Goal: Transaction & Acquisition: Purchase product/service

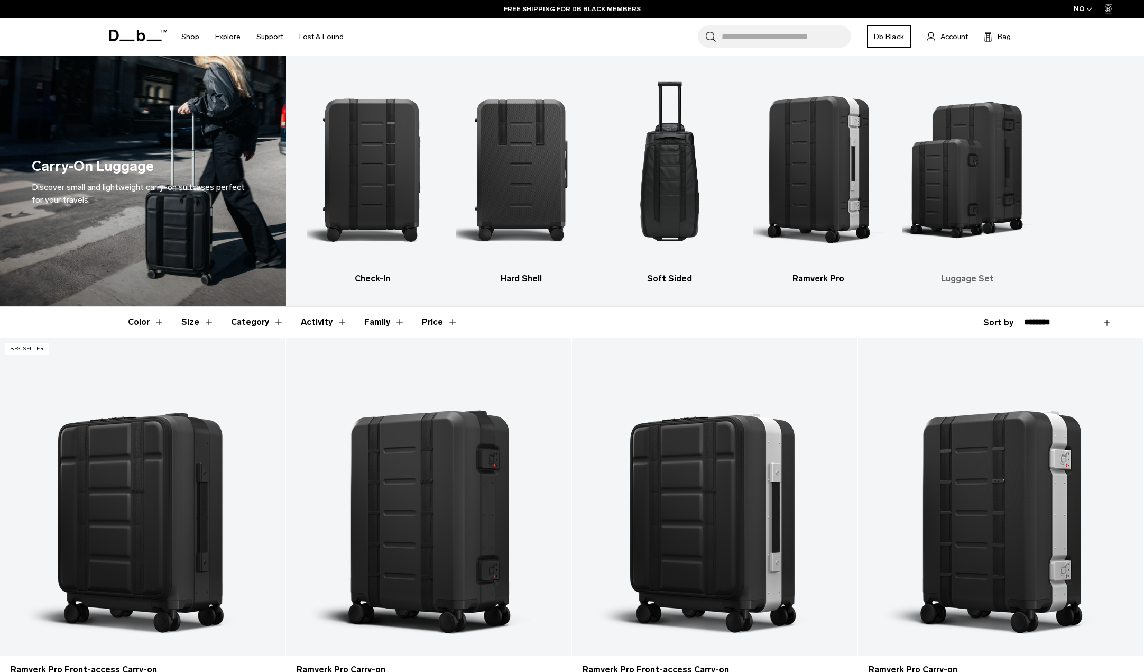
click at [963, 218] on img "5 / 5" at bounding box center [968, 169] width 130 height 196
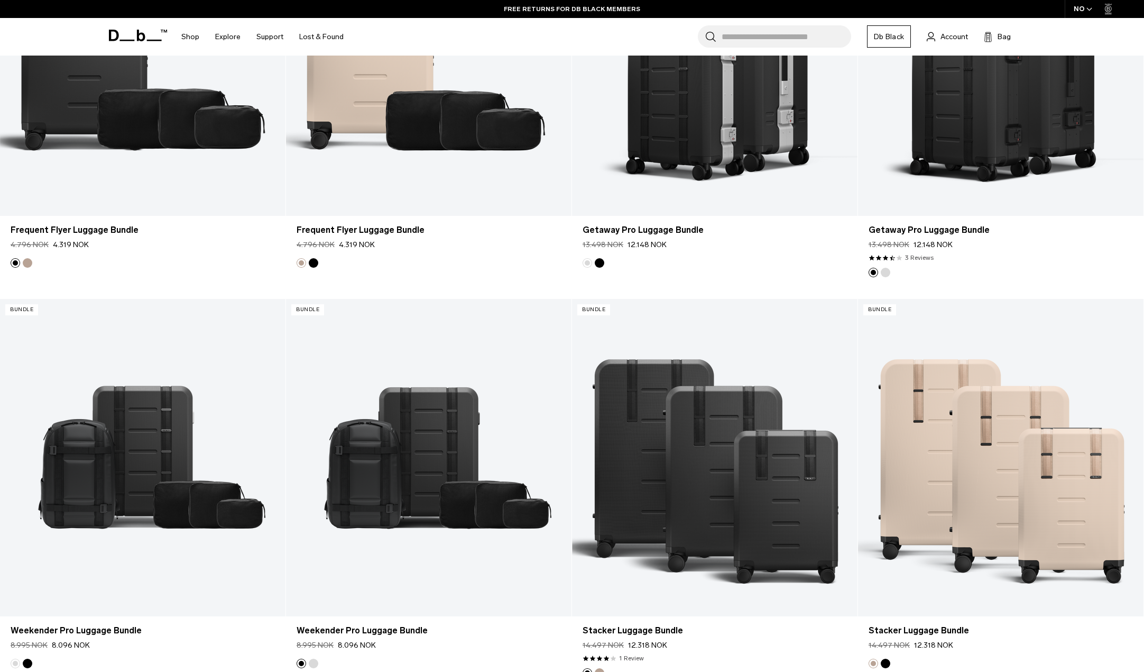
scroll to position [264, 0]
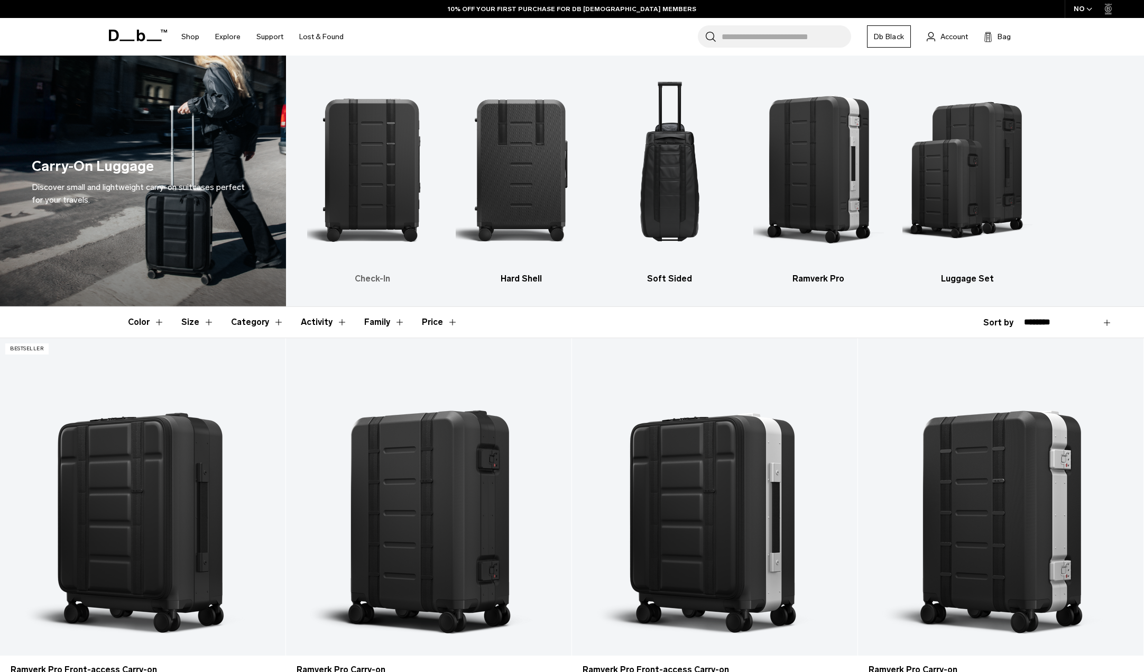
click at [396, 180] on img "1 / 5" at bounding box center [372, 169] width 130 height 196
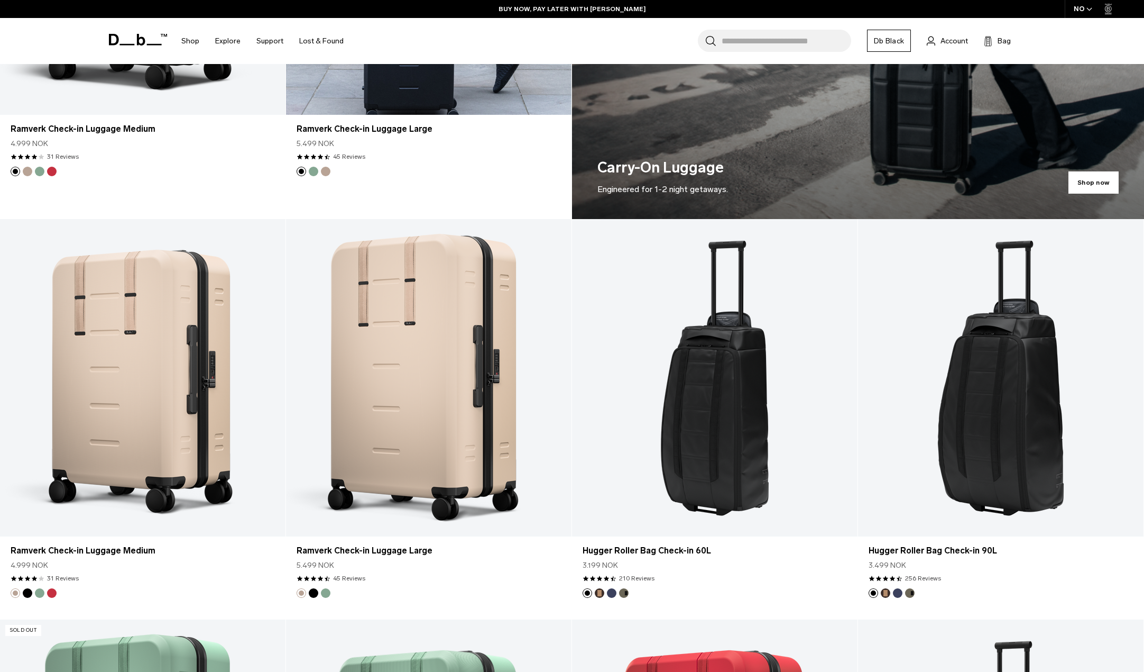
scroll to position [952, 0]
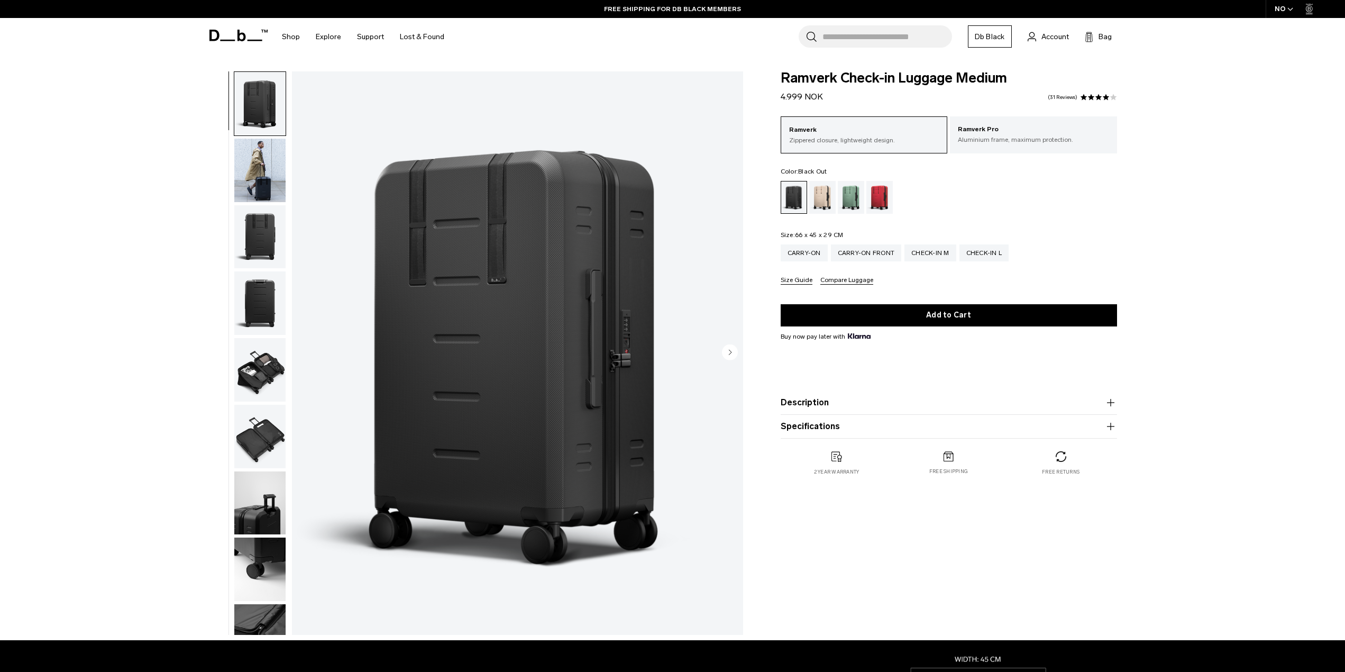
click at [267, 165] on img "button" at bounding box center [259, 170] width 51 height 63
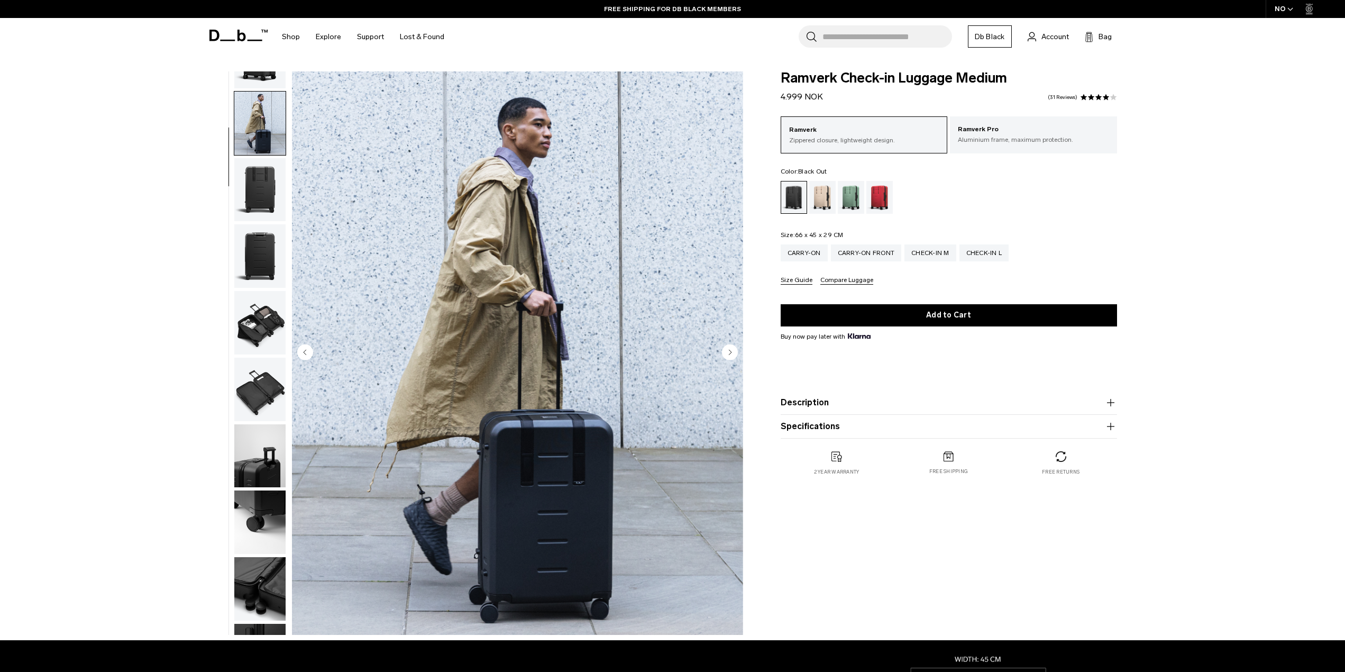
scroll to position [67, 0]
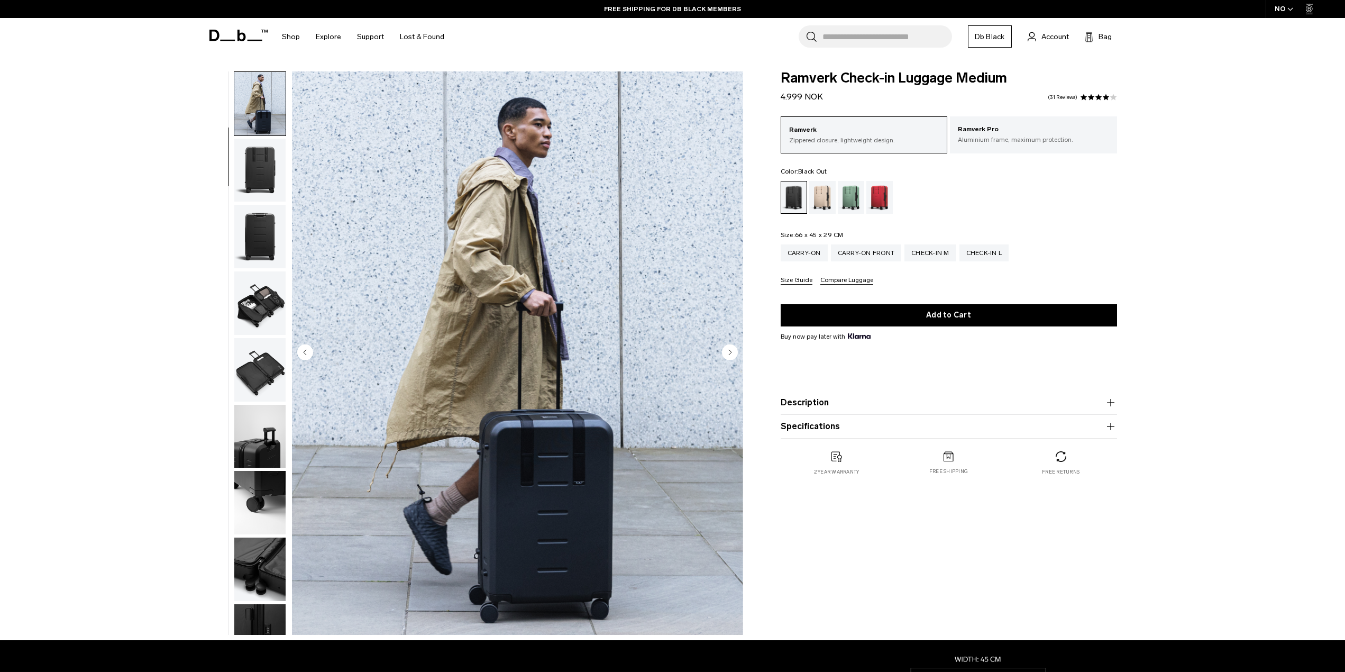
click at [263, 172] on img "button" at bounding box center [259, 170] width 51 height 63
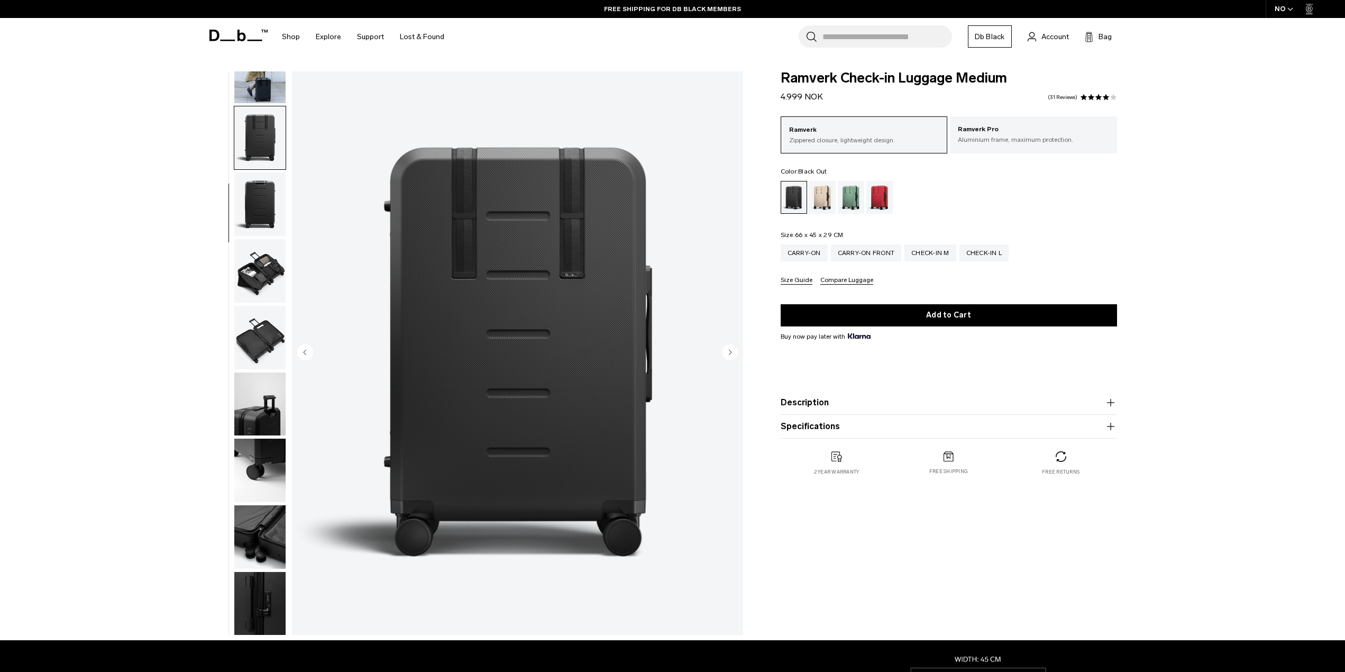
scroll to position [100, 0]
click at [262, 189] on img "button" at bounding box center [259, 202] width 51 height 63
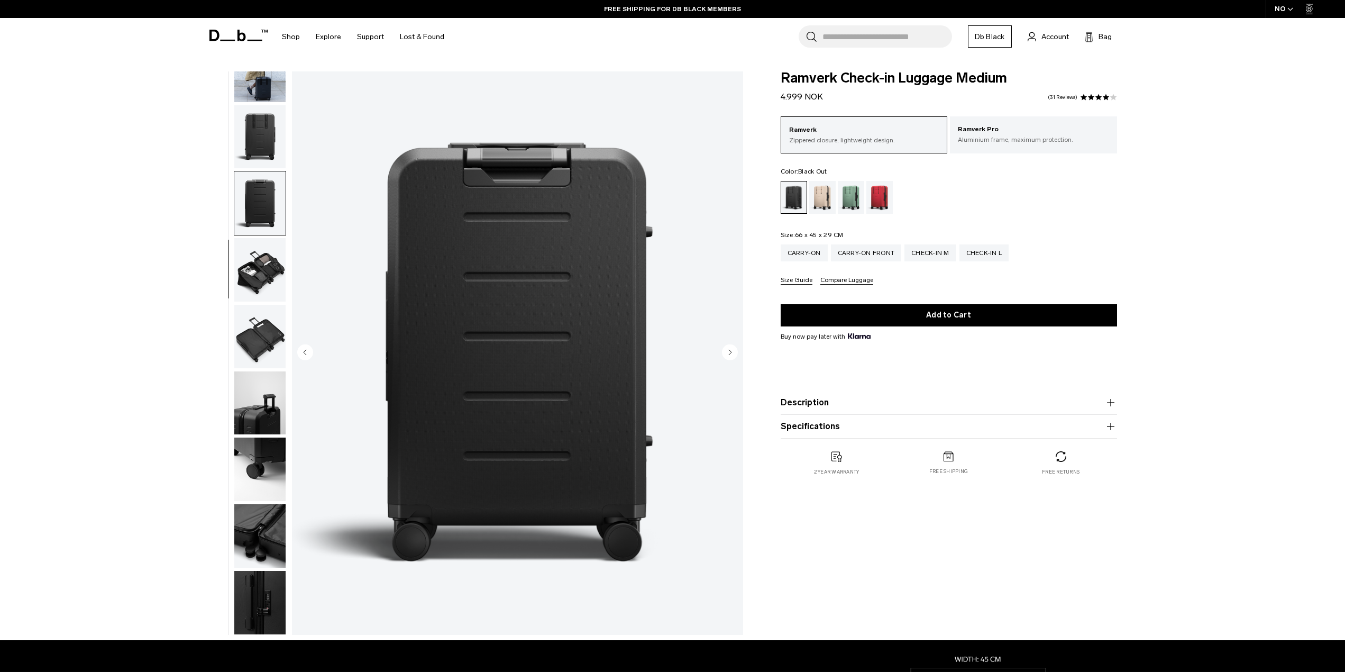
click at [262, 233] on img "button" at bounding box center [259, 202] width 51 height 63
click at [263, 268] on img "button" at bounding box center [259, 269] width 51 height 63
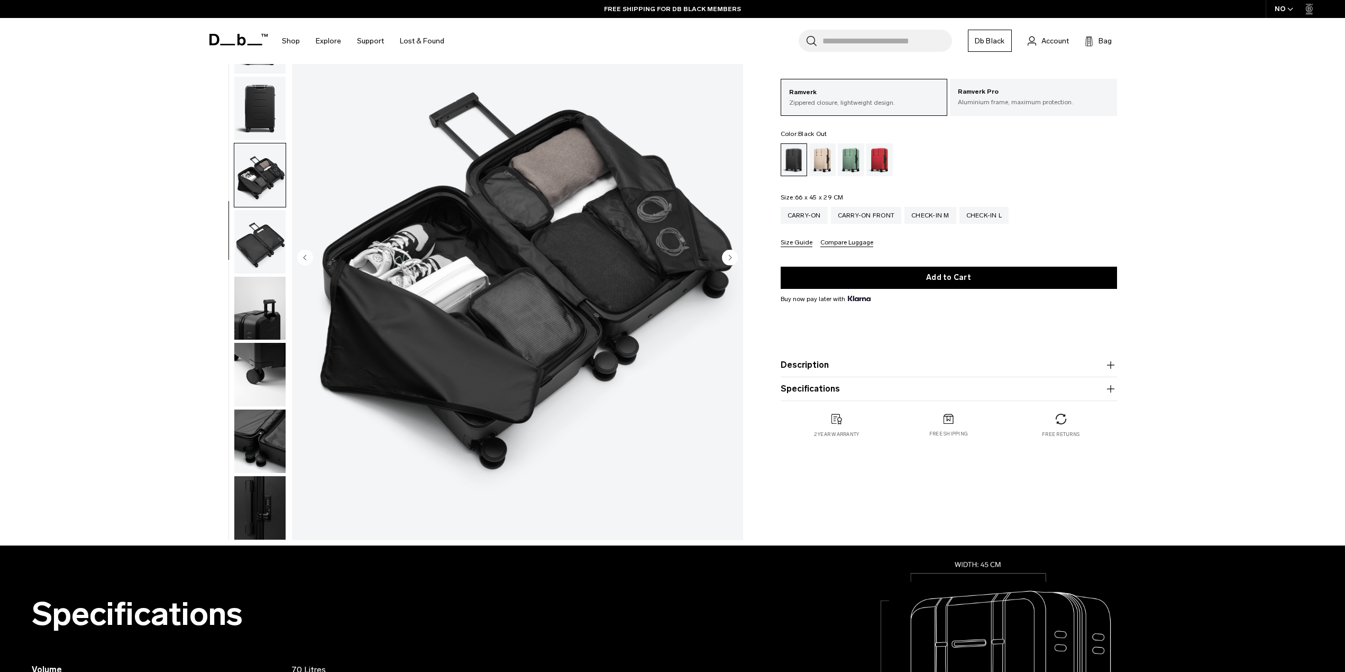
scroll to position [106, 0]
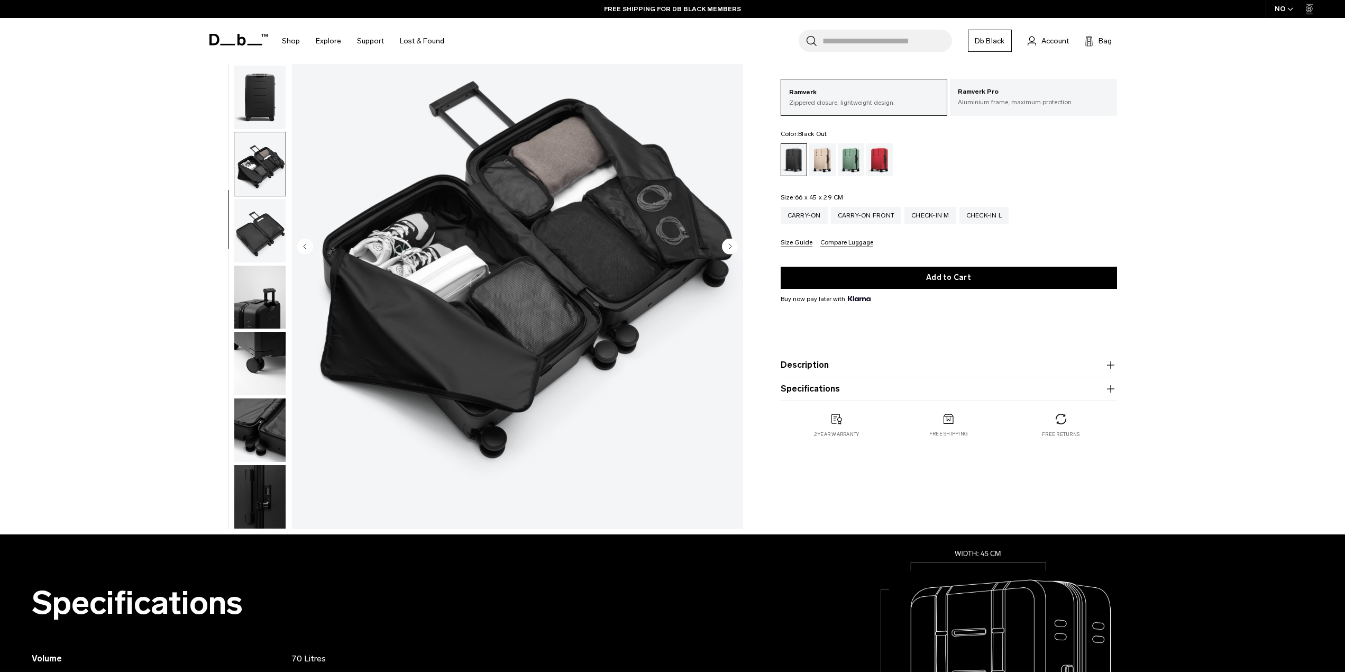
click at [264, 233] on img "button" at bounding box center [259, 230] width 51 height 63
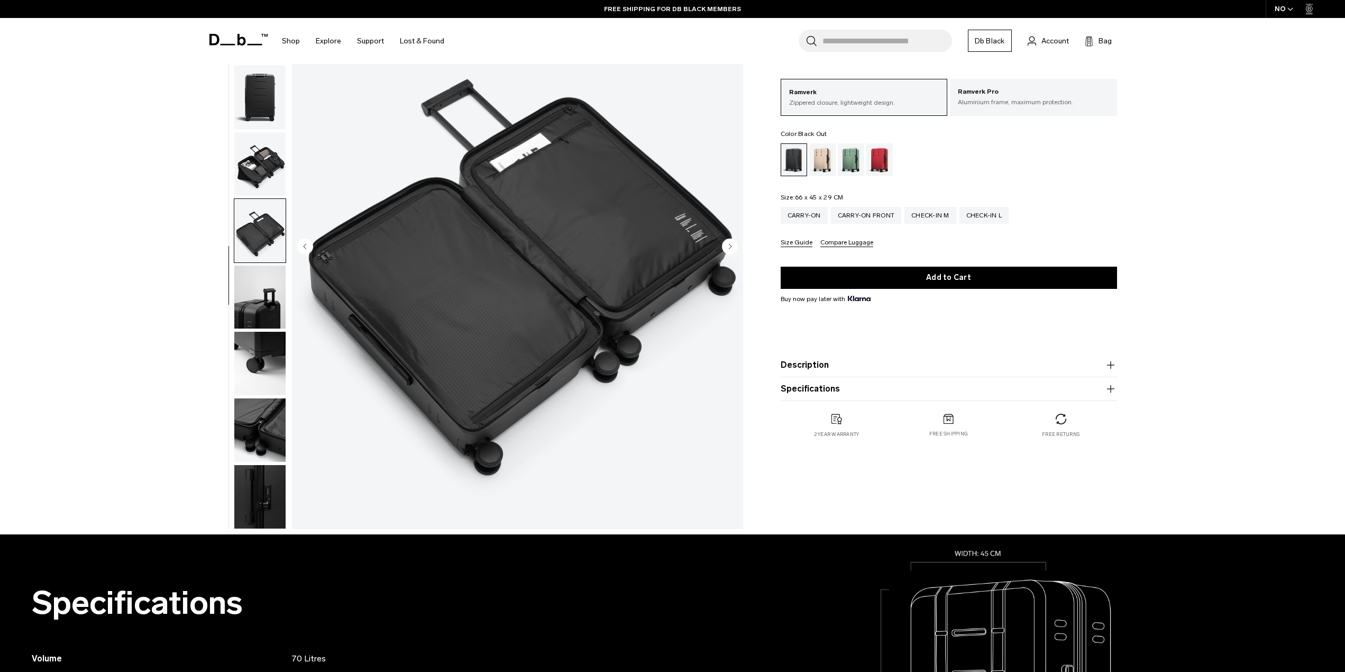
click at [265, 265] on img "button" at bounding box center [259, 296] width 51 height 63
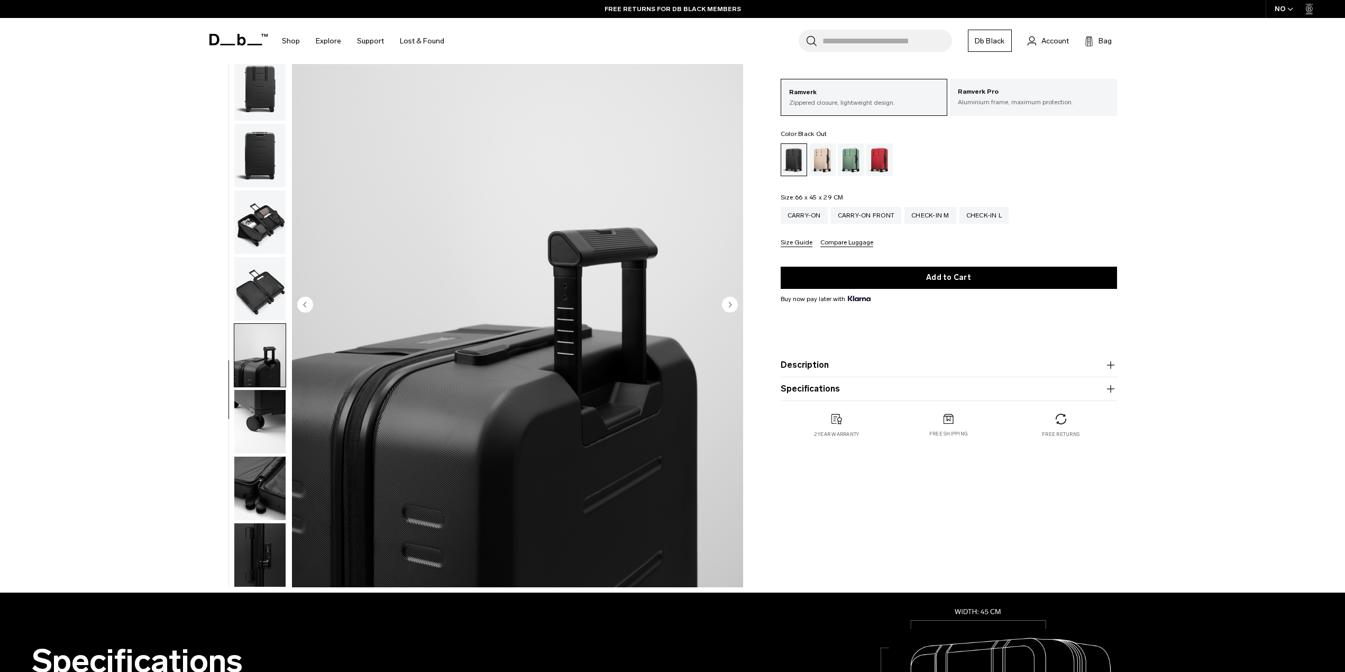
scroll to position [0, 0]
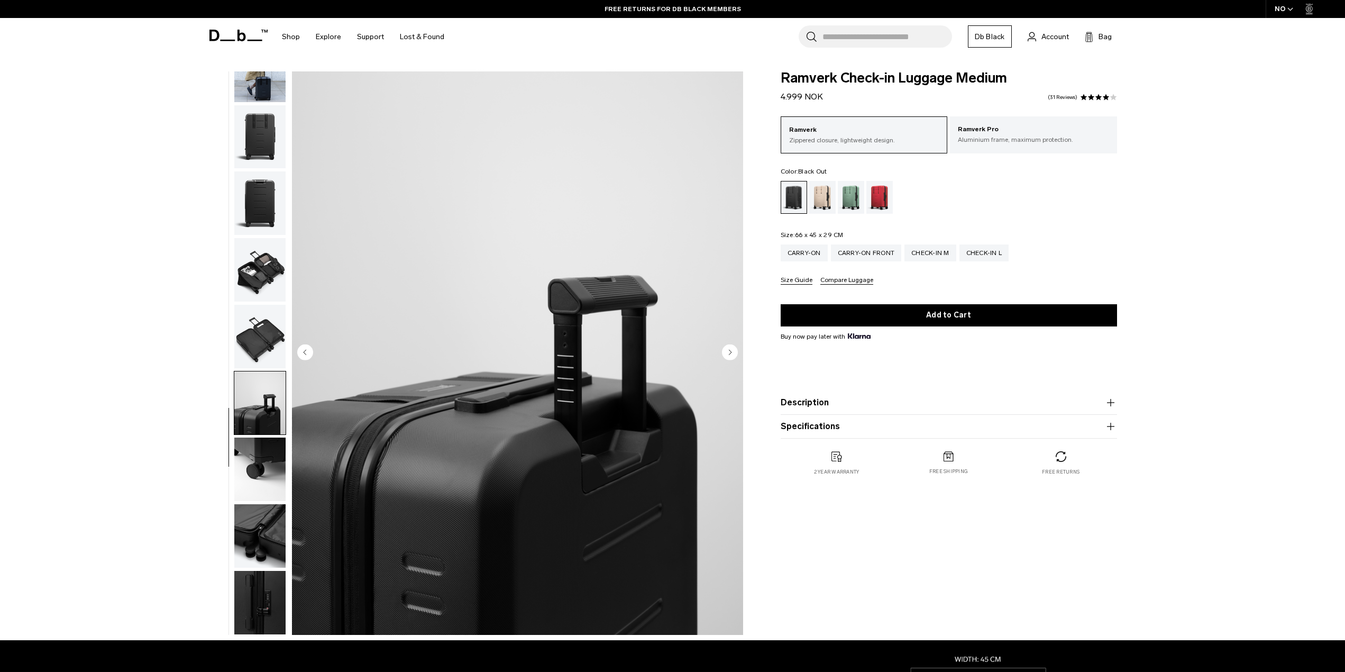
click at [251, 106] on img "button" at bounding box center [259, 136] width 51 height 63
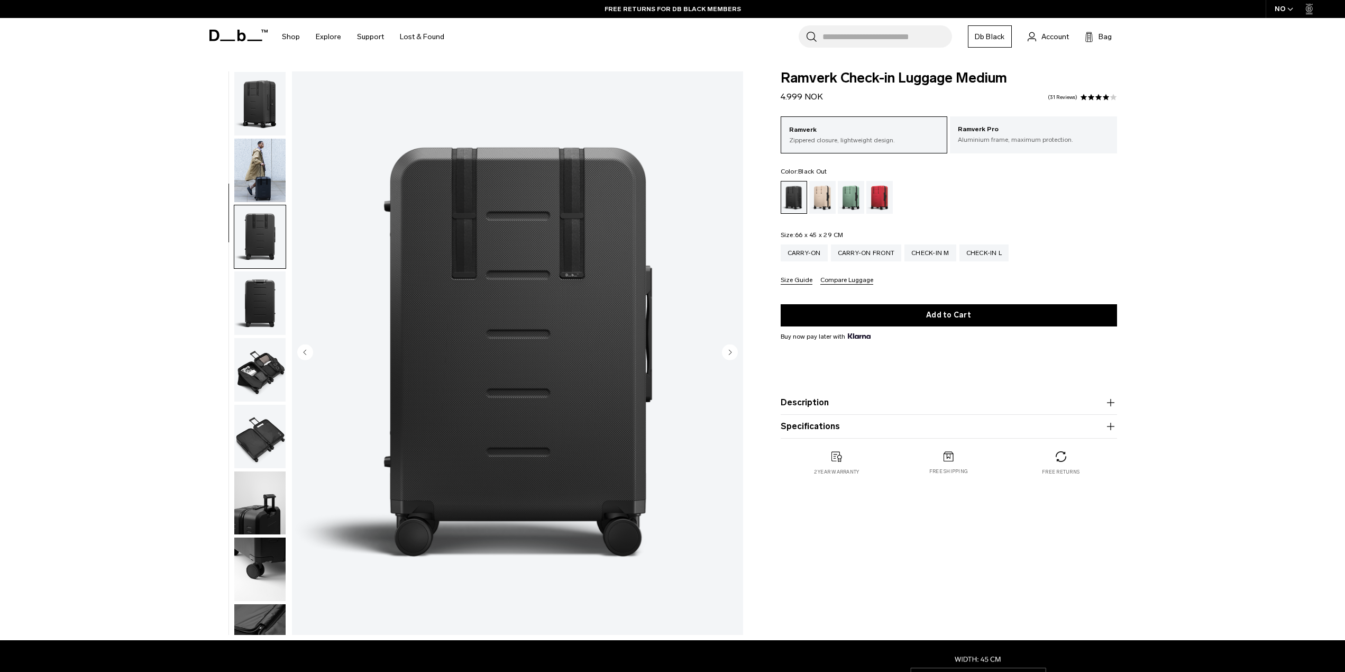
click at [264, 133] on img "button" at bounding box center [259, 103] width 51 height 63
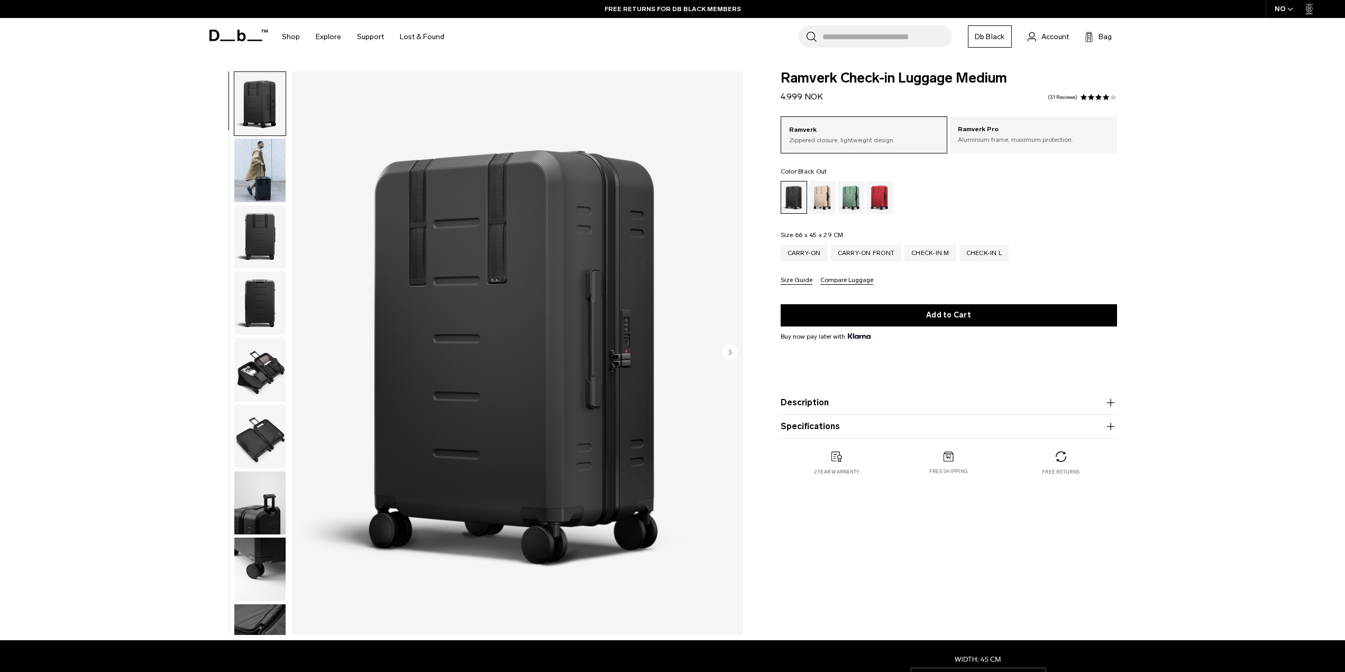
click at [261, 100] on img "button" at bounding box center [259, 103] width 51 height 63
click at [268, 182] on img "button" at bounding box center [259, 170] width 51 height 63
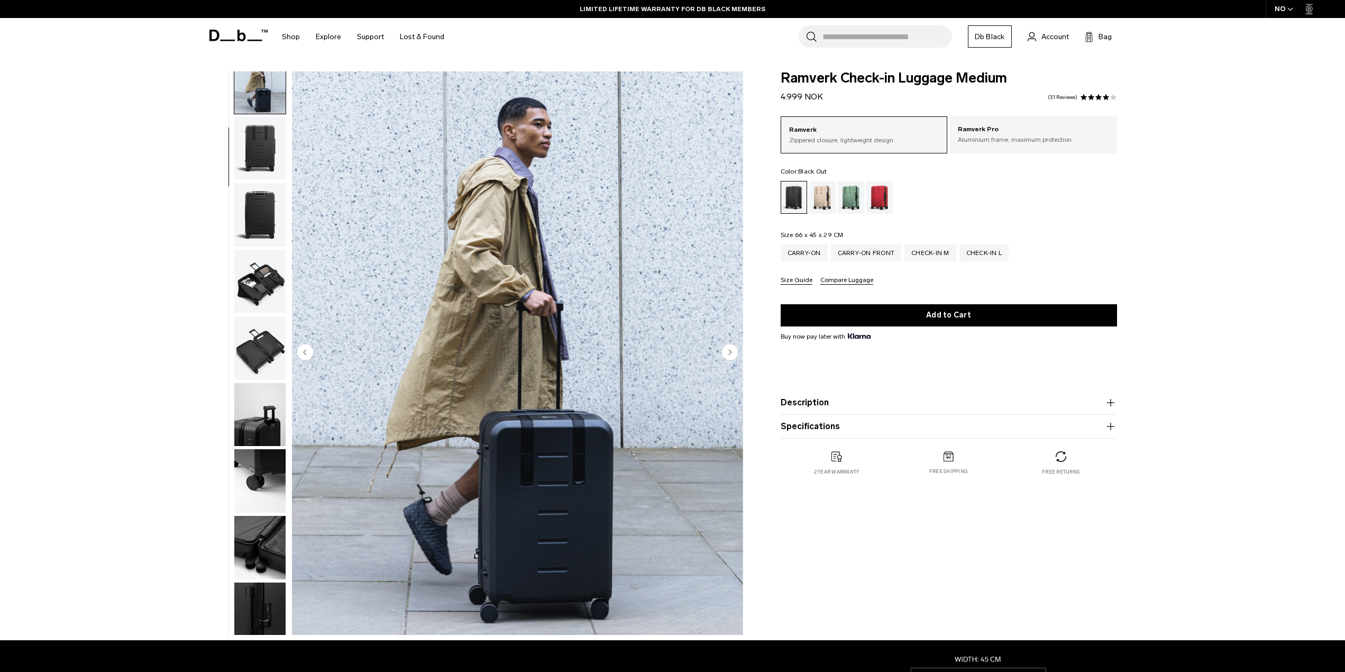
scroll to position [100, 0]
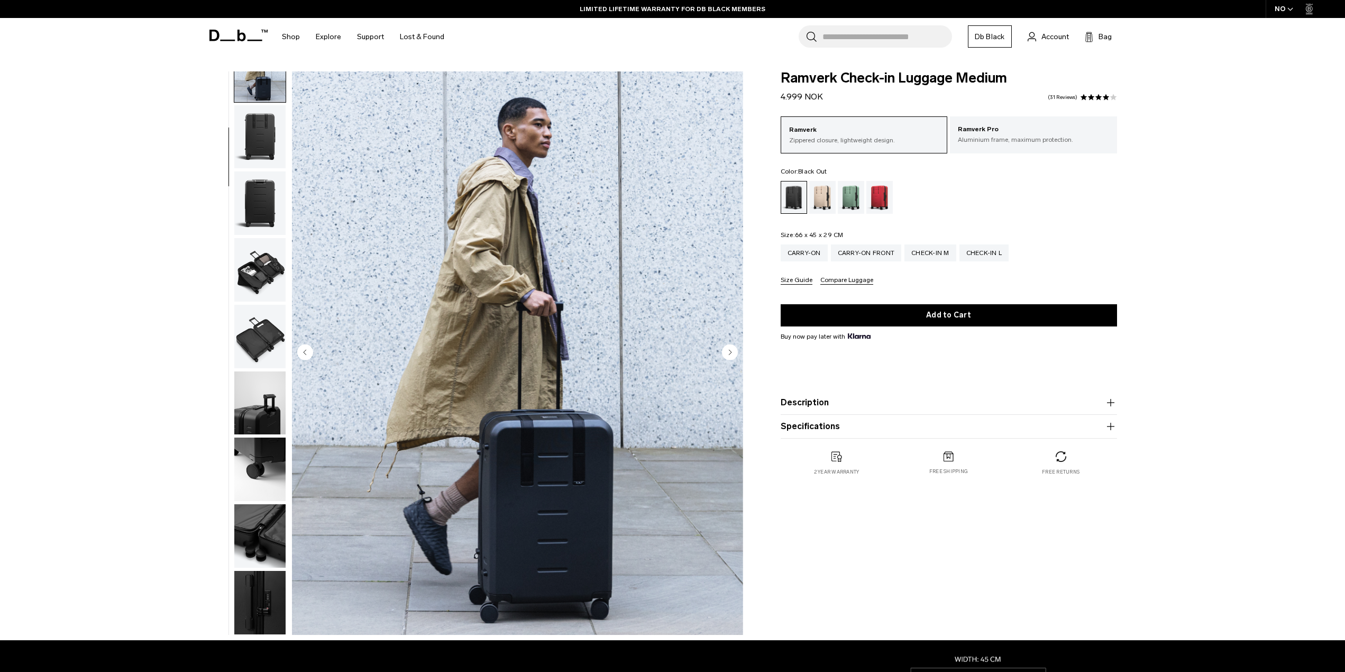
click at [270, 219] on img "button" at bounding box center [259, 202] width 51 height 63
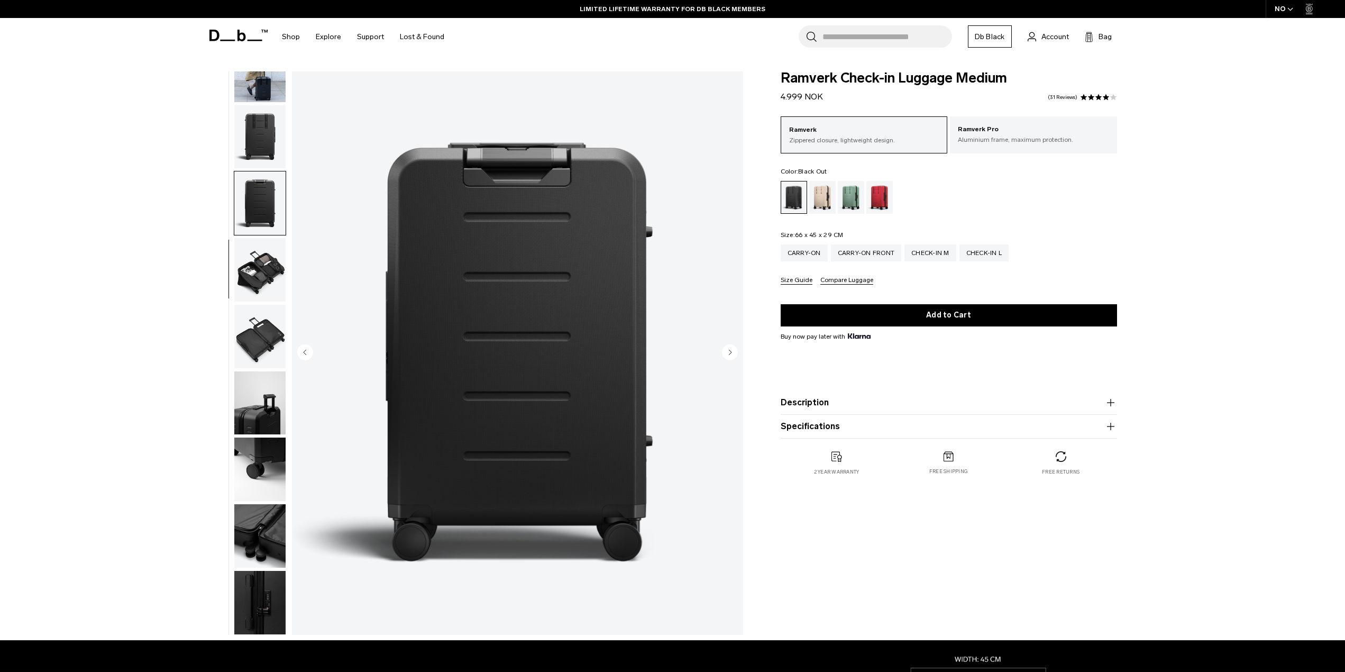
click at [267, 261] on img "button" at bounding box center [259, 269] width 51 height 63
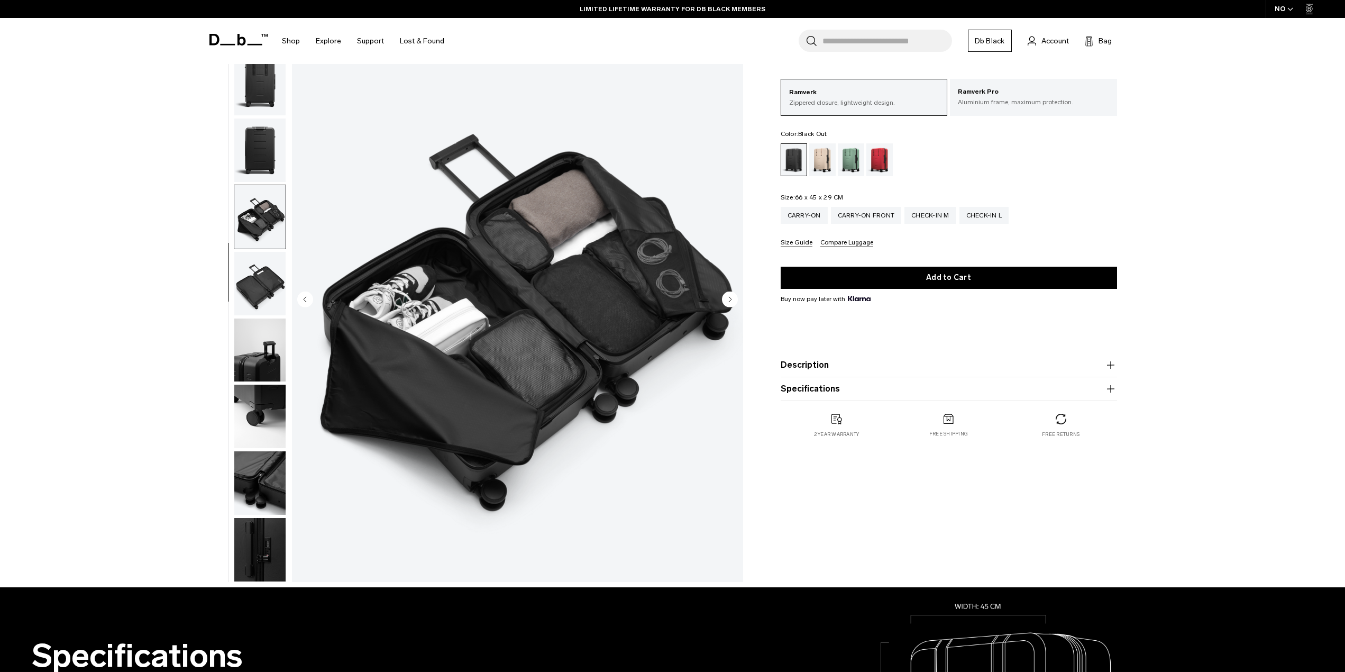
scroll to position [0, 0]
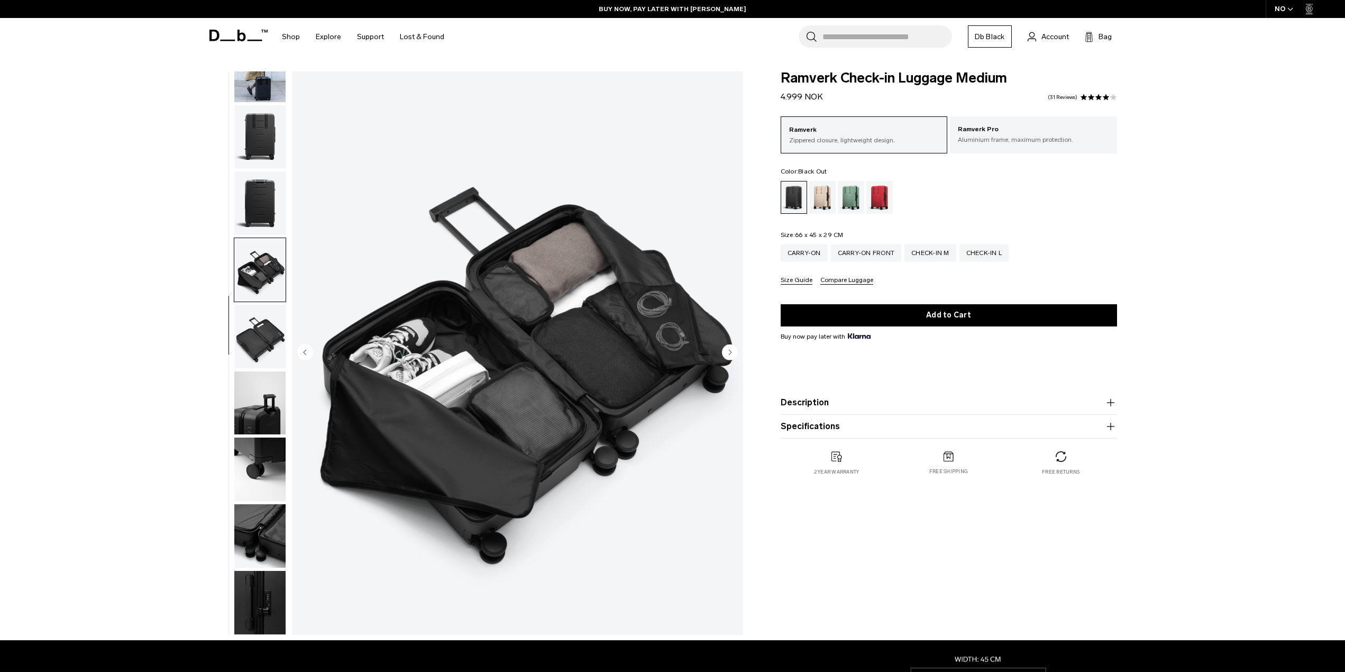
click at [263, 194] on img "button" at bounding box center [259, 202] width 51 height 63
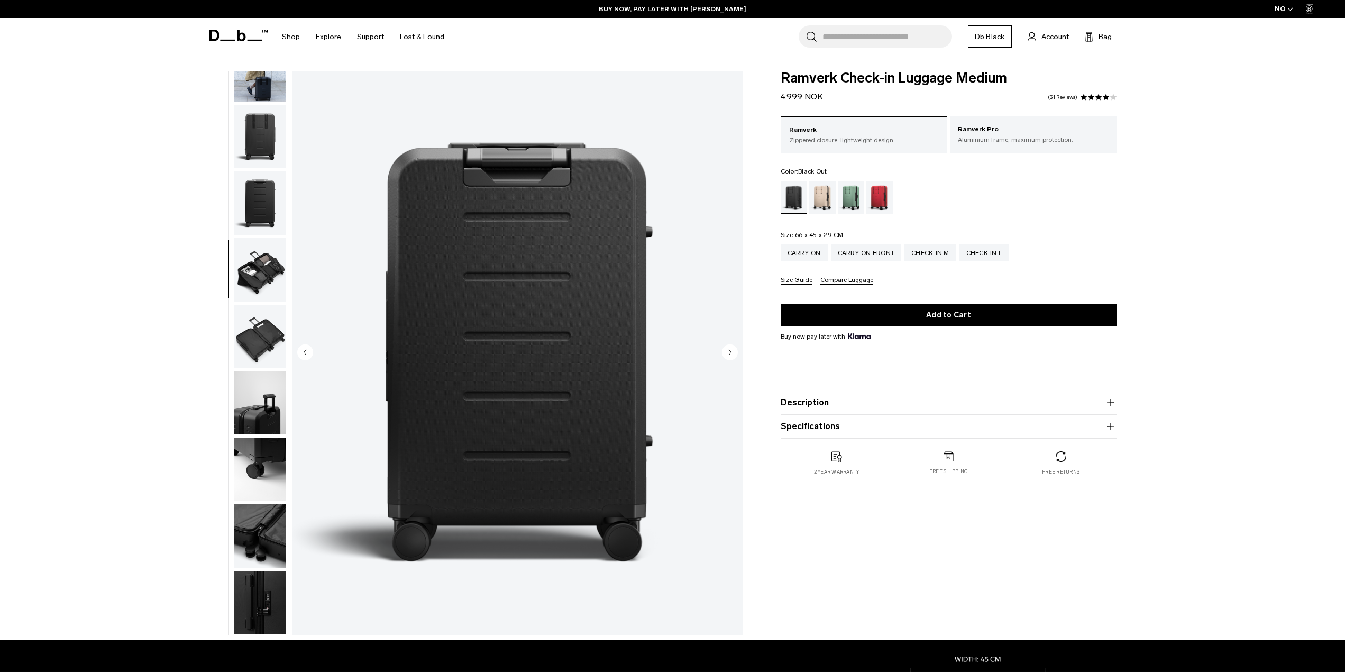
click at [264, 144] on img "button" at bounding box center [259, 136] width 51 height 63
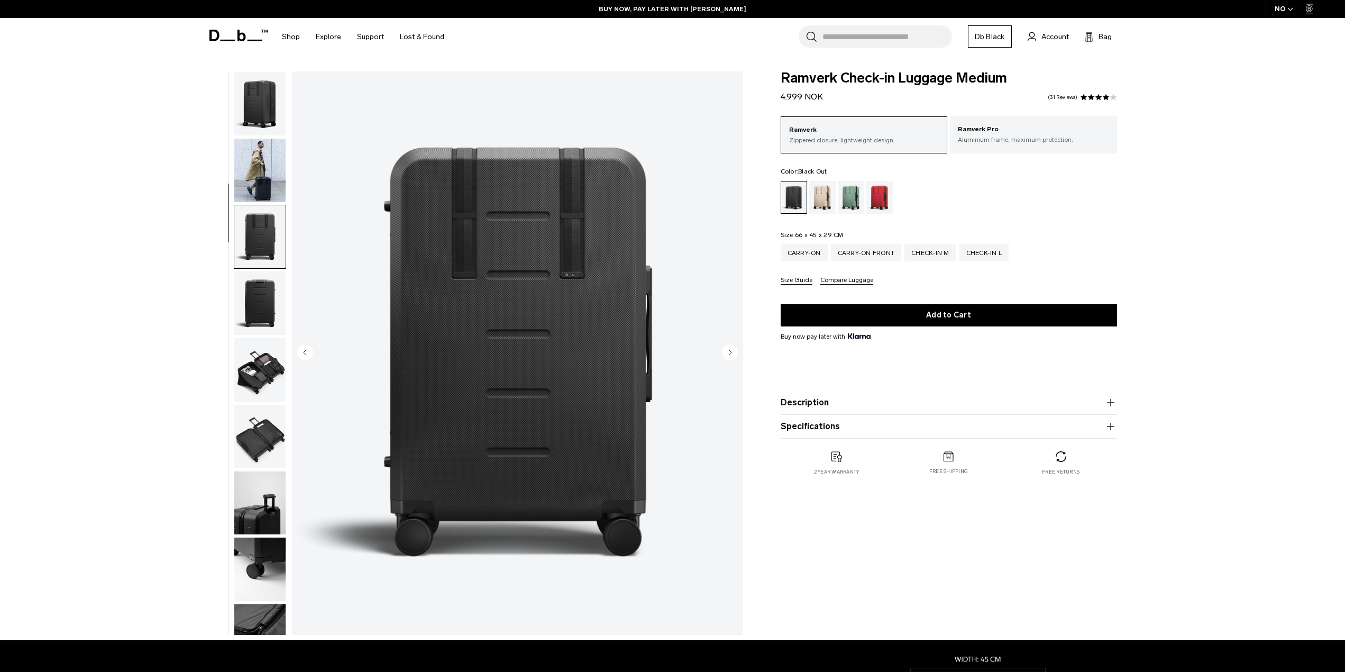
click at [270, 132] on img "button" at bounding box center [259, 103] width 51 height 63
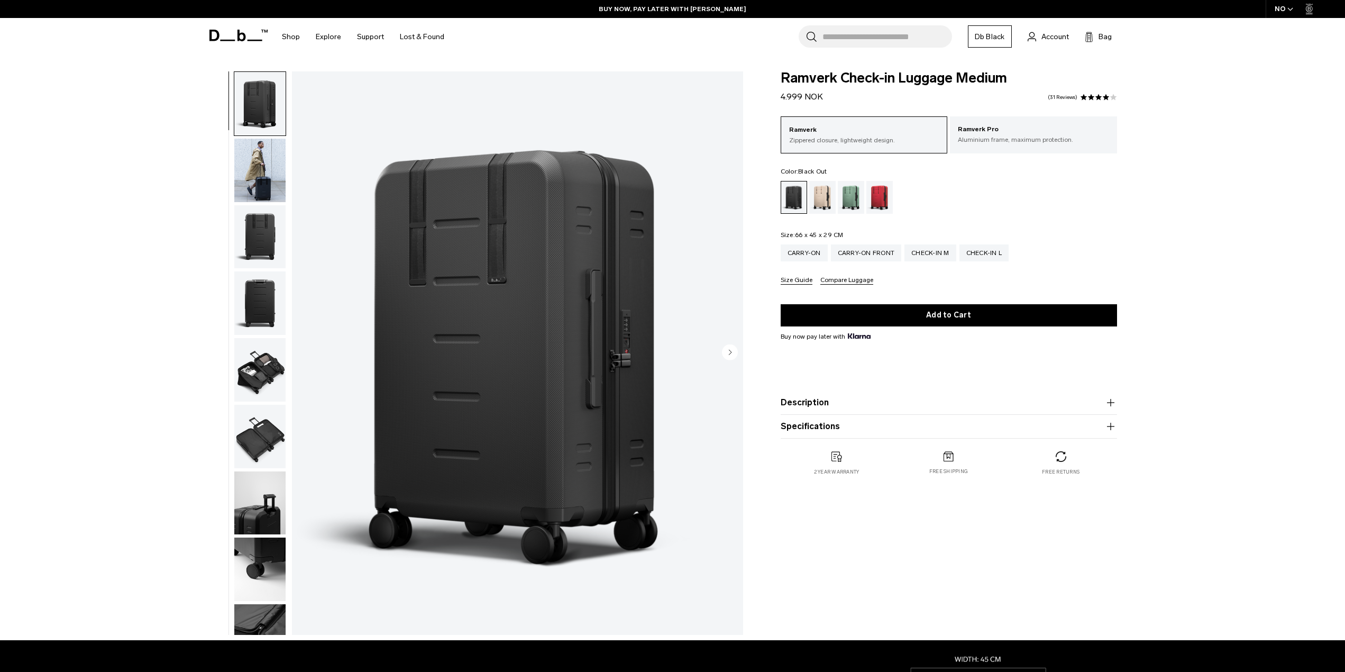
click at [274, 177] on img "button" at bounding box center [259, 170] width 51 height 63
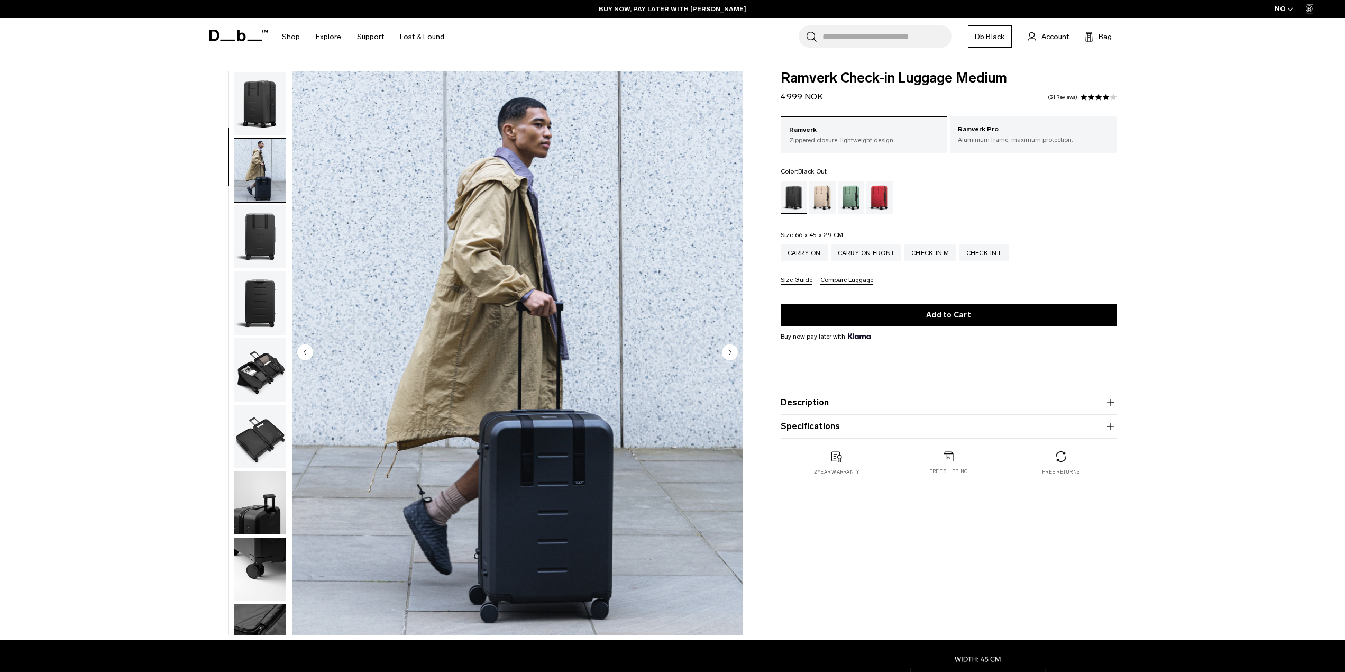
scroll to position [67, 0]
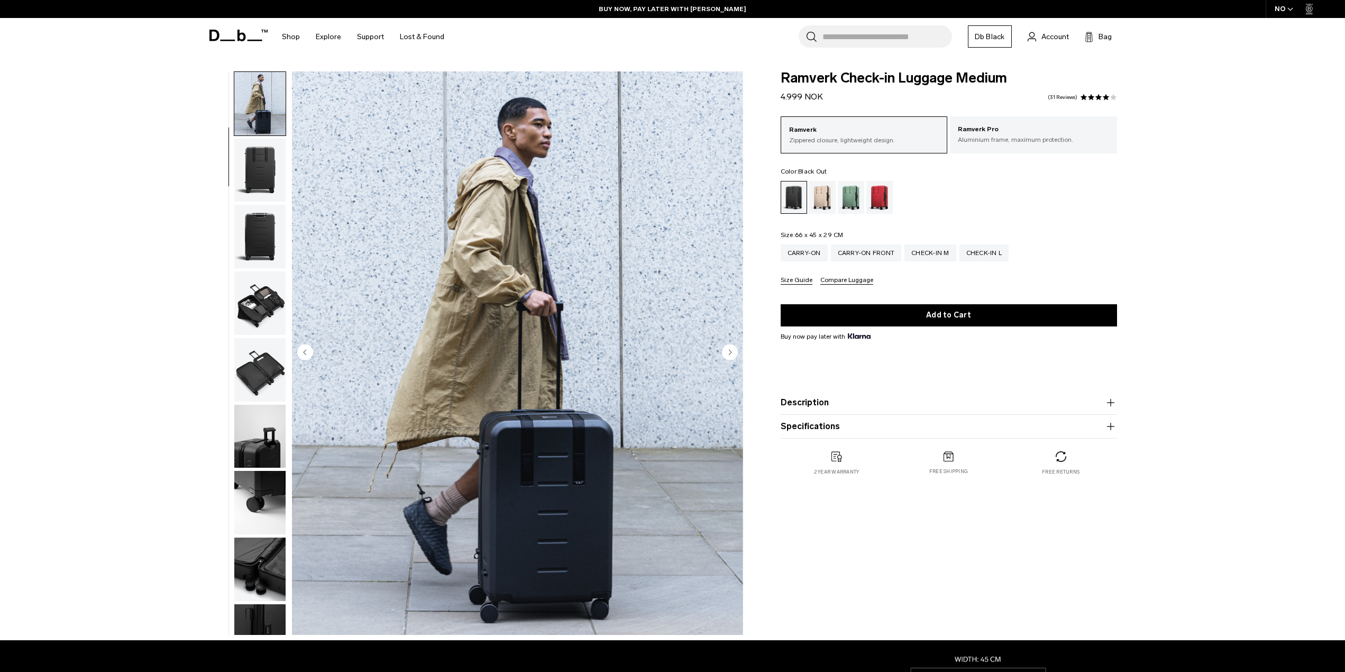
click at [259, 173] on img "button" at bounding box center [259, 170] width 51 height 63
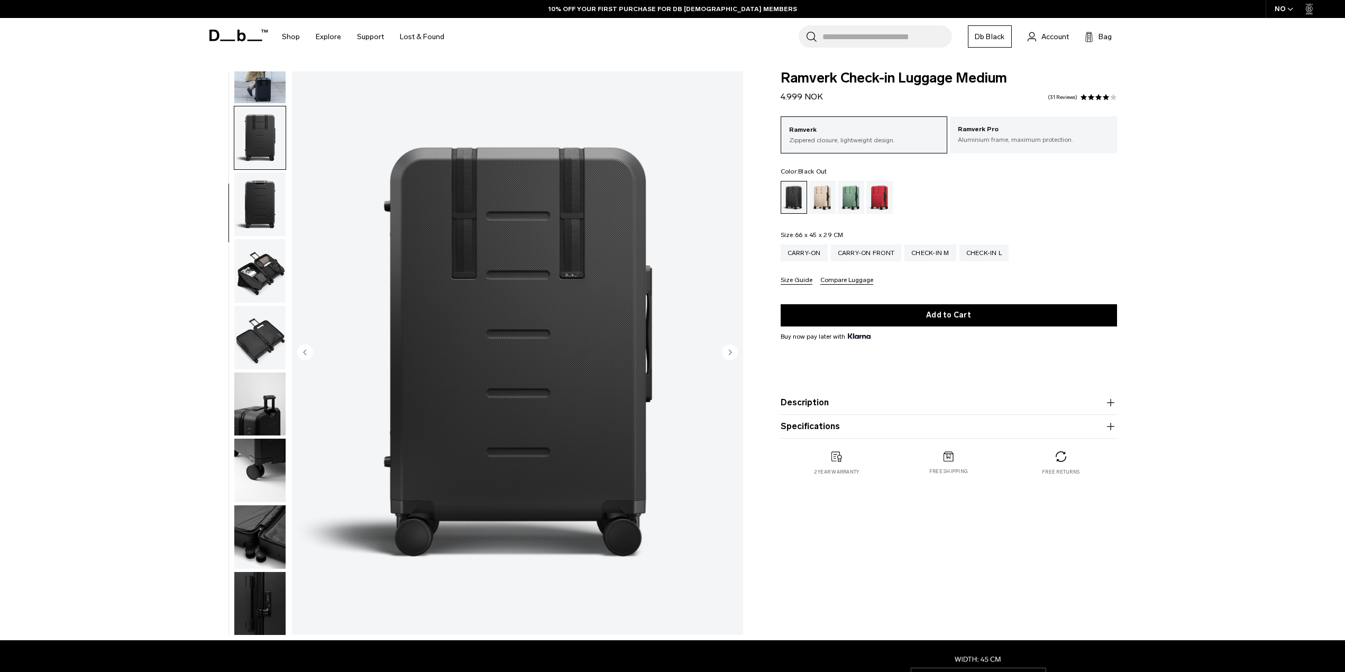
scroll to position [100, 0]
click at [251, 201] on img "button" at bounding box center [259, 202] width 51 height 63
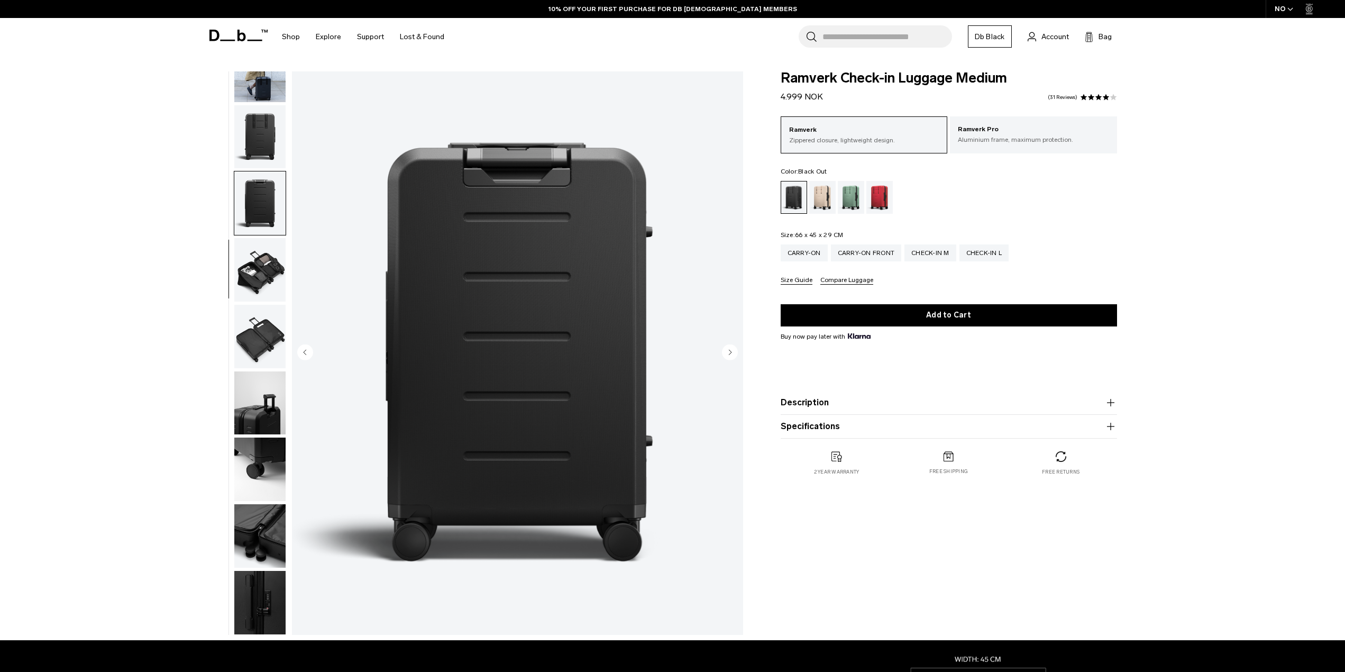
click at [269, 254] on img "button" at bounding box center [259, 269] width 51 height 63
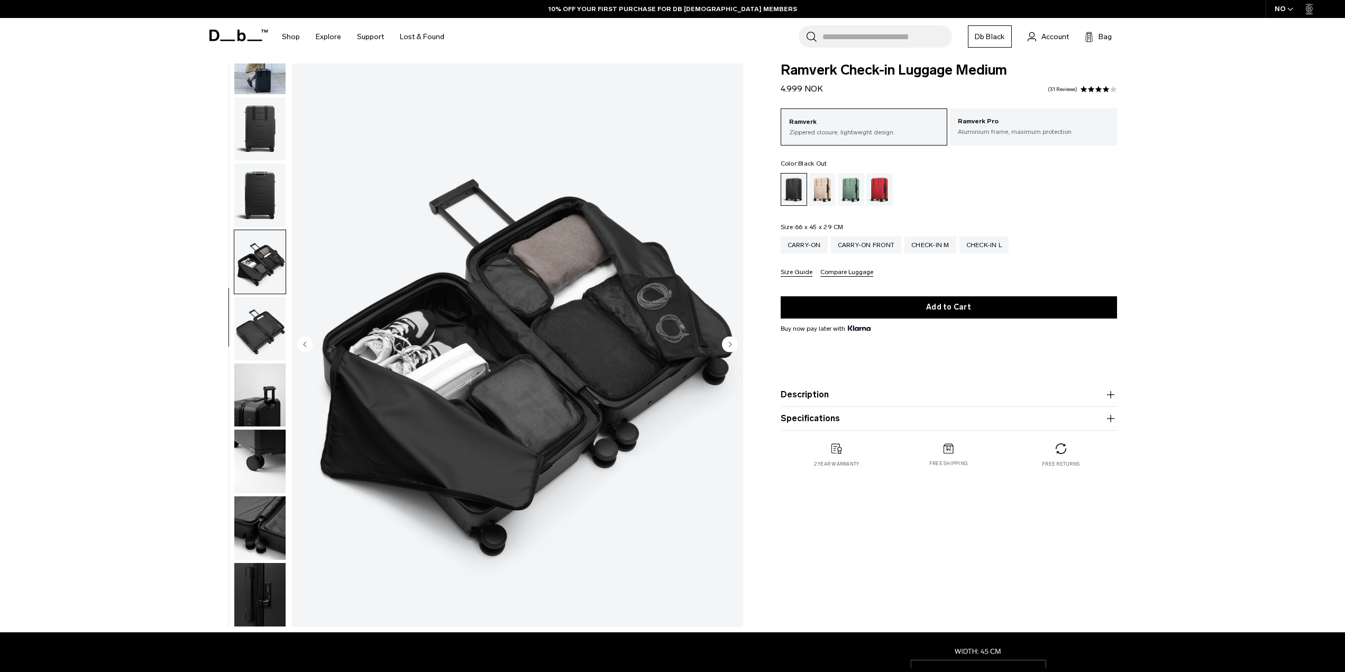
scroll to position [106, 0]
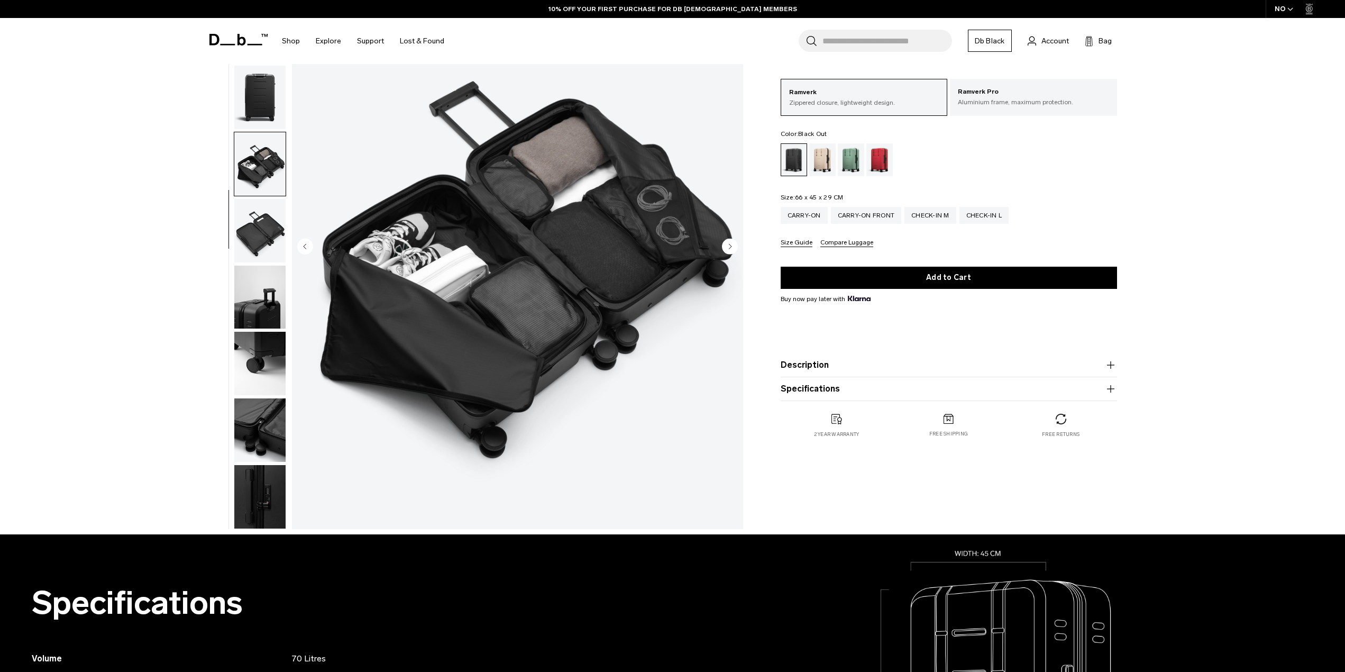
click at [233, 446] on div at bounding box center [257, 247] width 58 height 563
click at [250, 472] on img "button" at bounding box center [259, 496] width 51 height 63
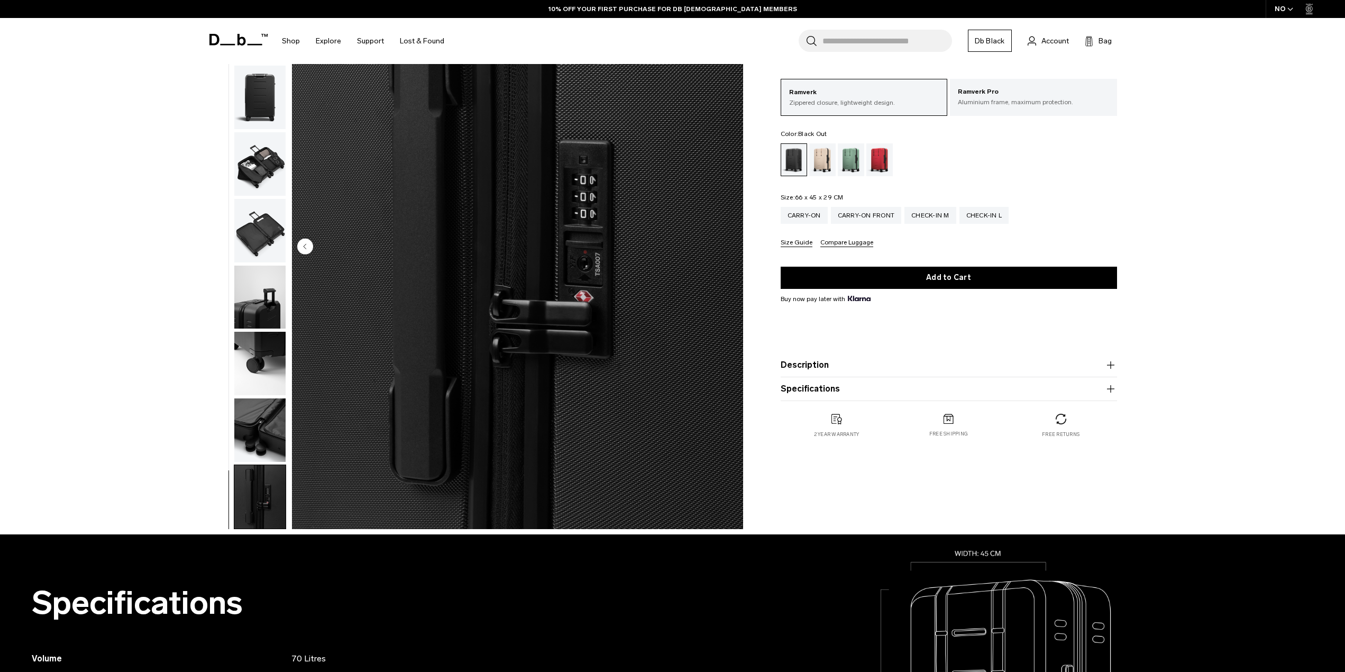
click at [267, 425] on img "button" at bounding box center [259, 429] width 51 height 63
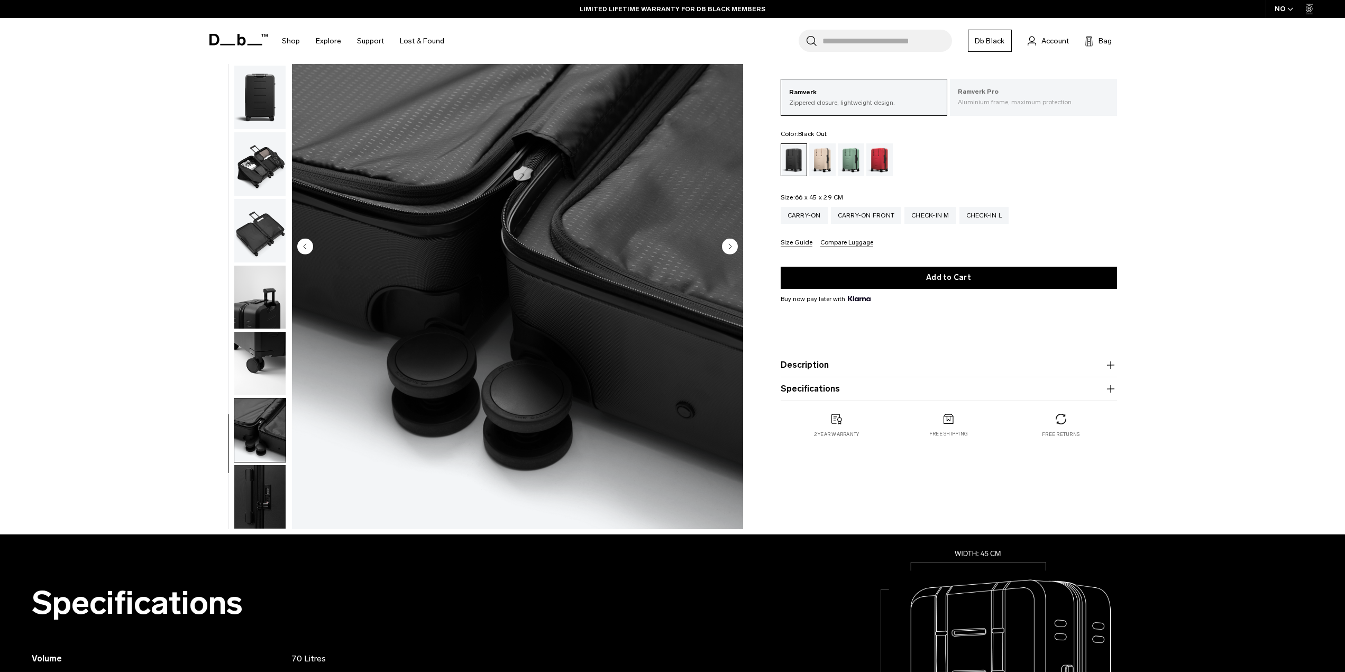
click at [1016, 106] on p "Aluminium frame, maximum protection." at bounding box center [1033, 102] width 151 height 10
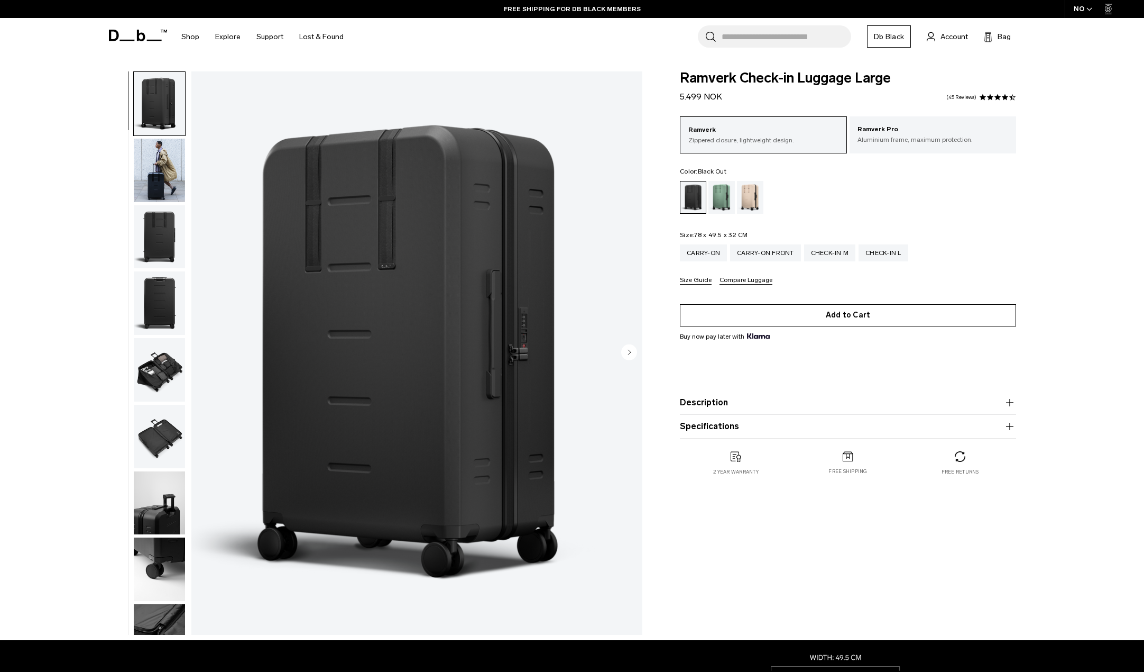
click at [920, 321] on button "Add to Cart" at bounding box center [848, 315] width 336 height 22
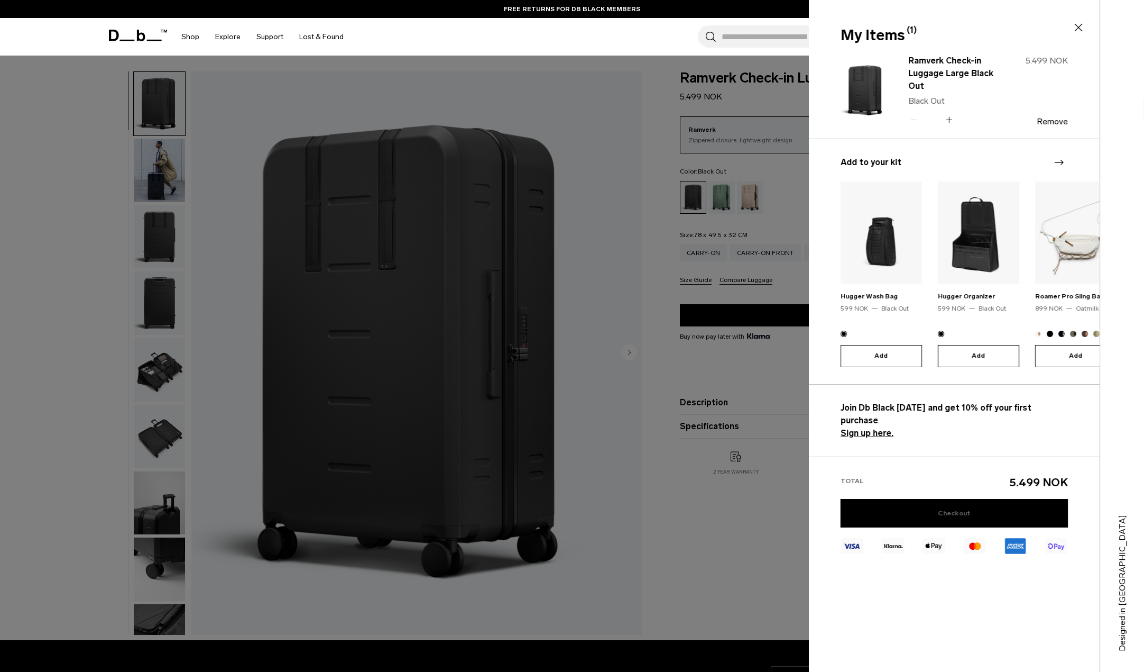
click at [1012, 499] on link "Checkout" at bounding box center [954, 513] width 227 height 29
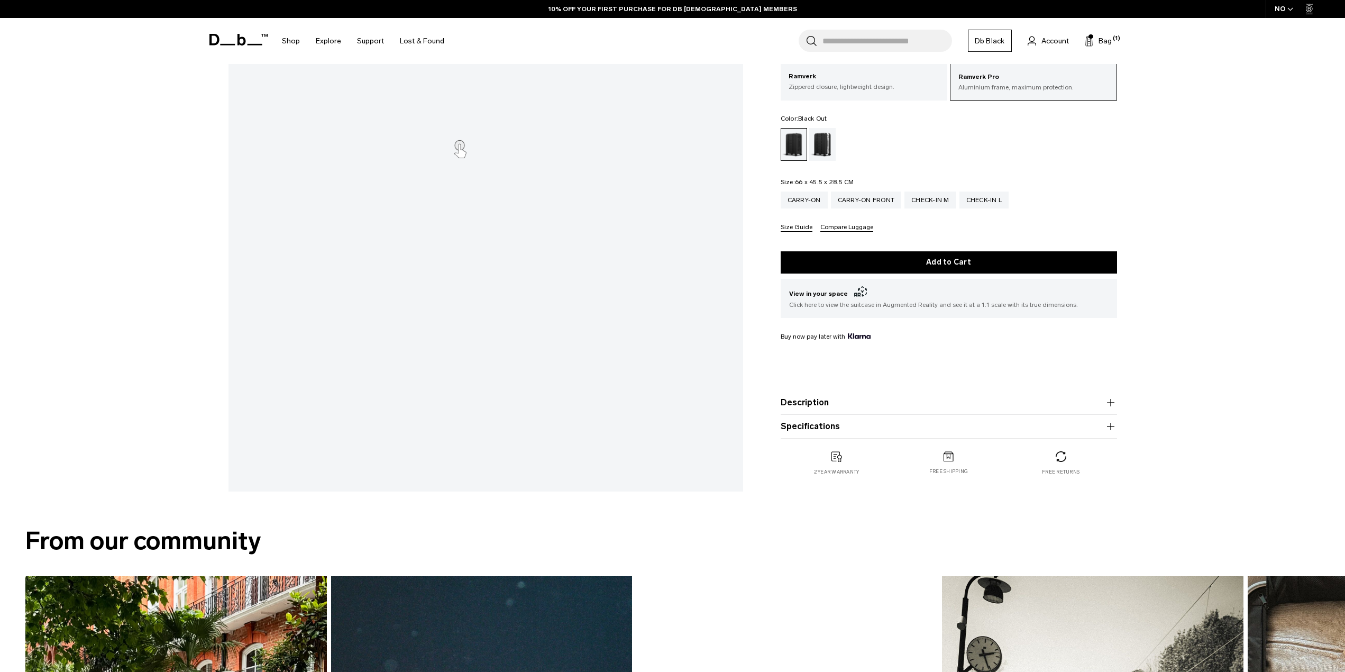
click at [830, 421] on button "Specifications" at bounding box center [949, 426] width 336 height 13
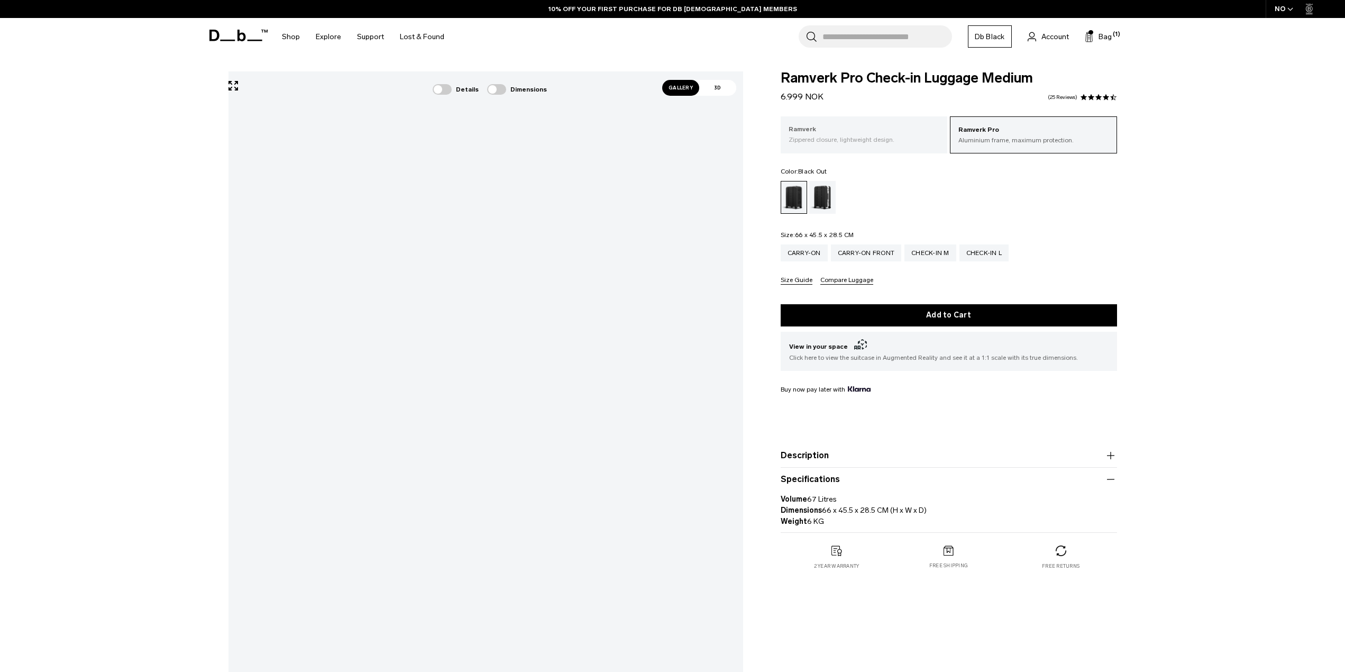
click at [918, 139] on p "Zippered closure, lightweight design." at bounding box center [863, 140] width 151 height 10
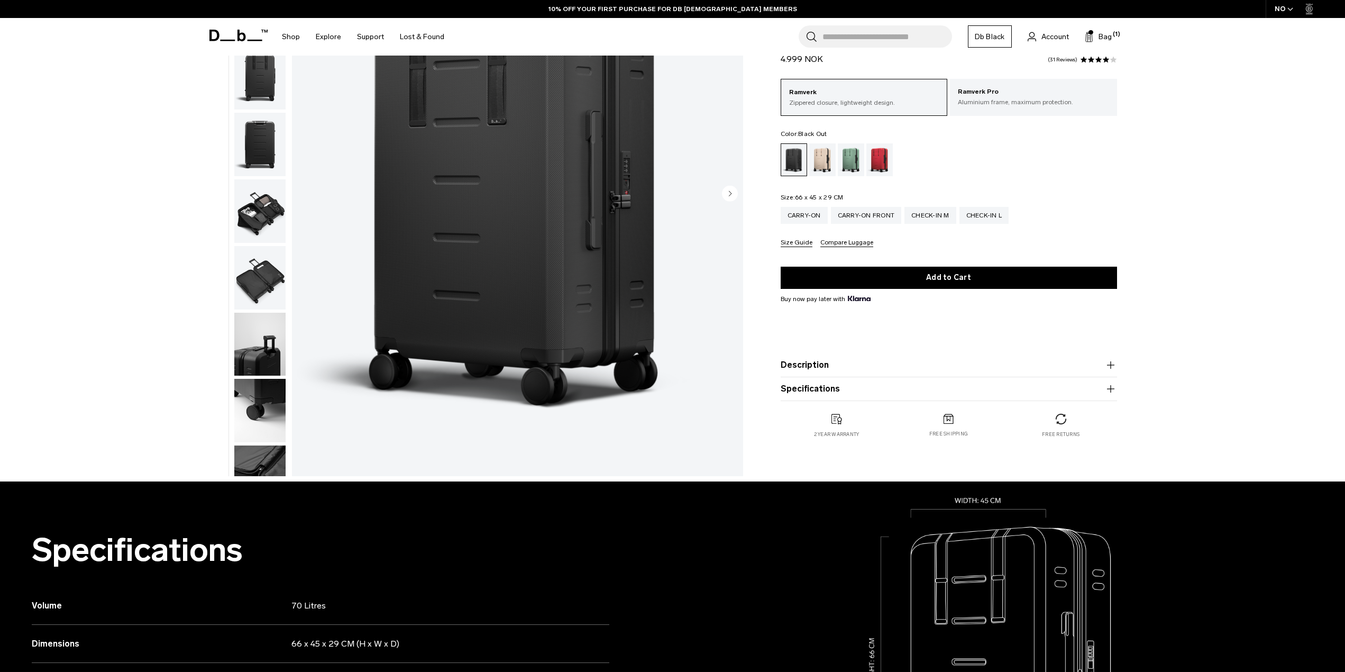
click at [830, 389] on button "Specifications" at bounding box center [949, 388] width 336 height 13
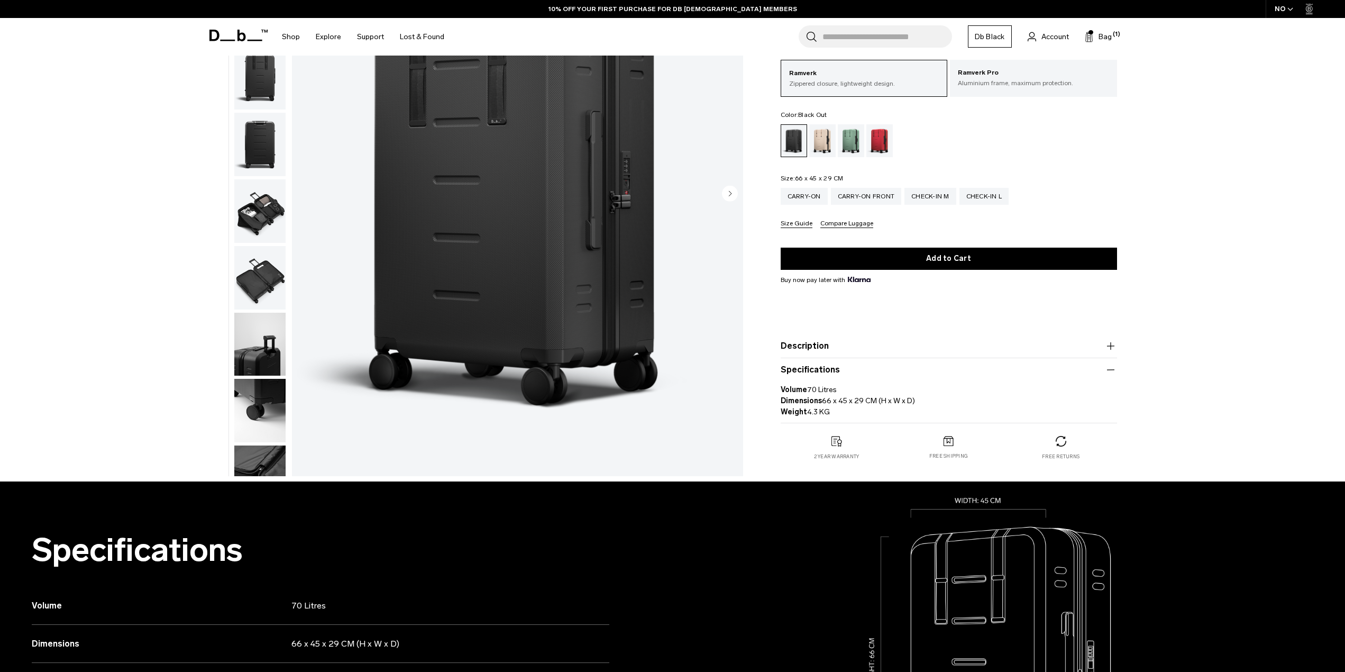
click at [1281, 351] on div "**********" at bounding box center [672, 197] width 1345 height 568
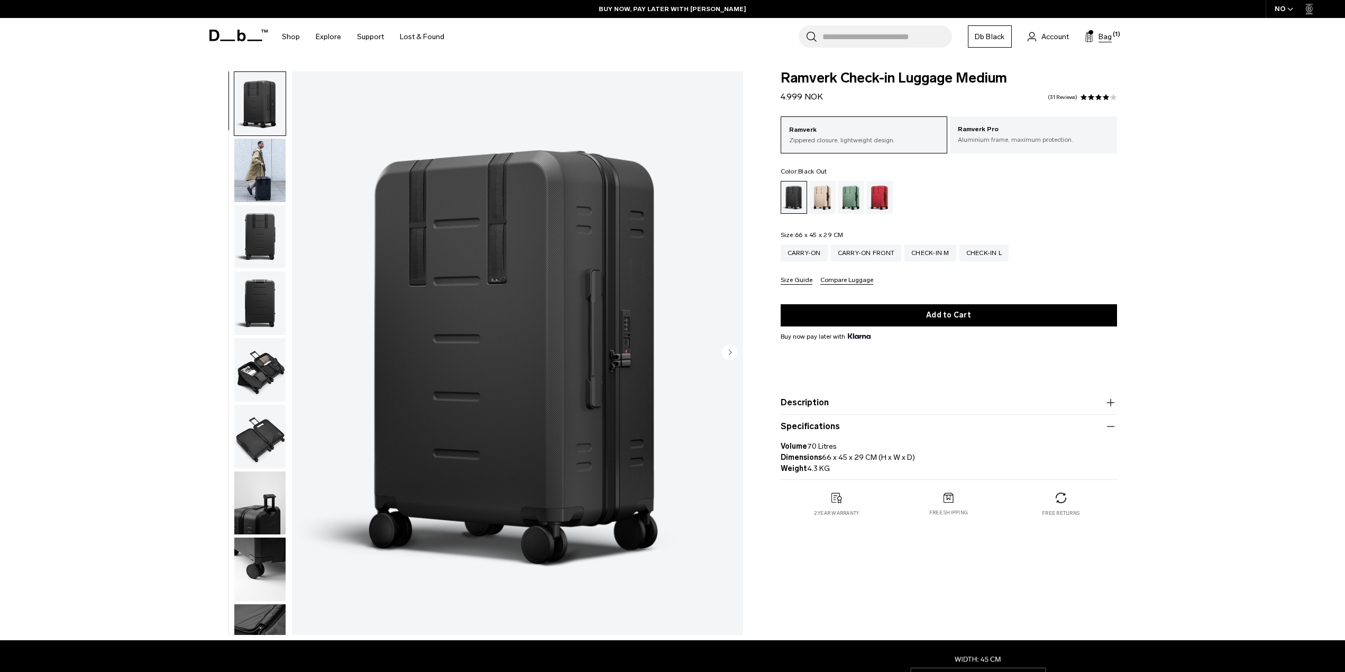
click at [1113, 36] on span "(1)" at bounding box center [1116, 34] width 7 height 9
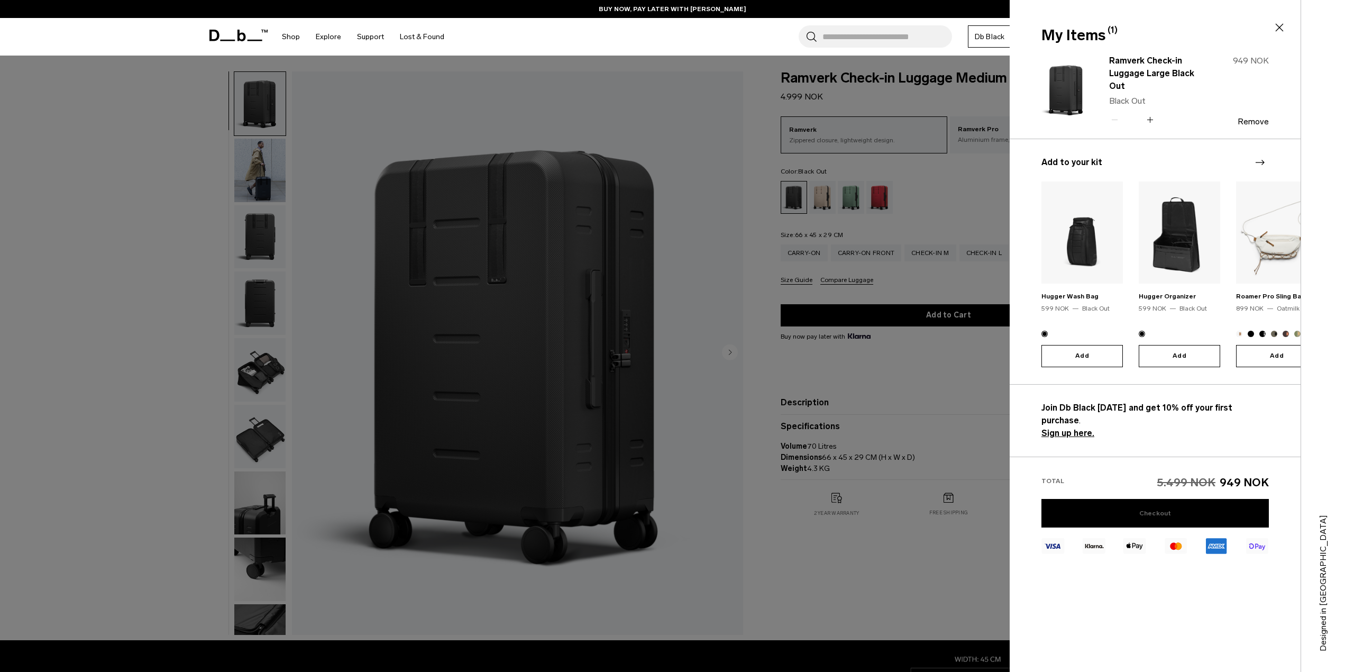
click at [1186, 504] on link "Checkout" at bounding box center [1154, 513] width 227 height 29
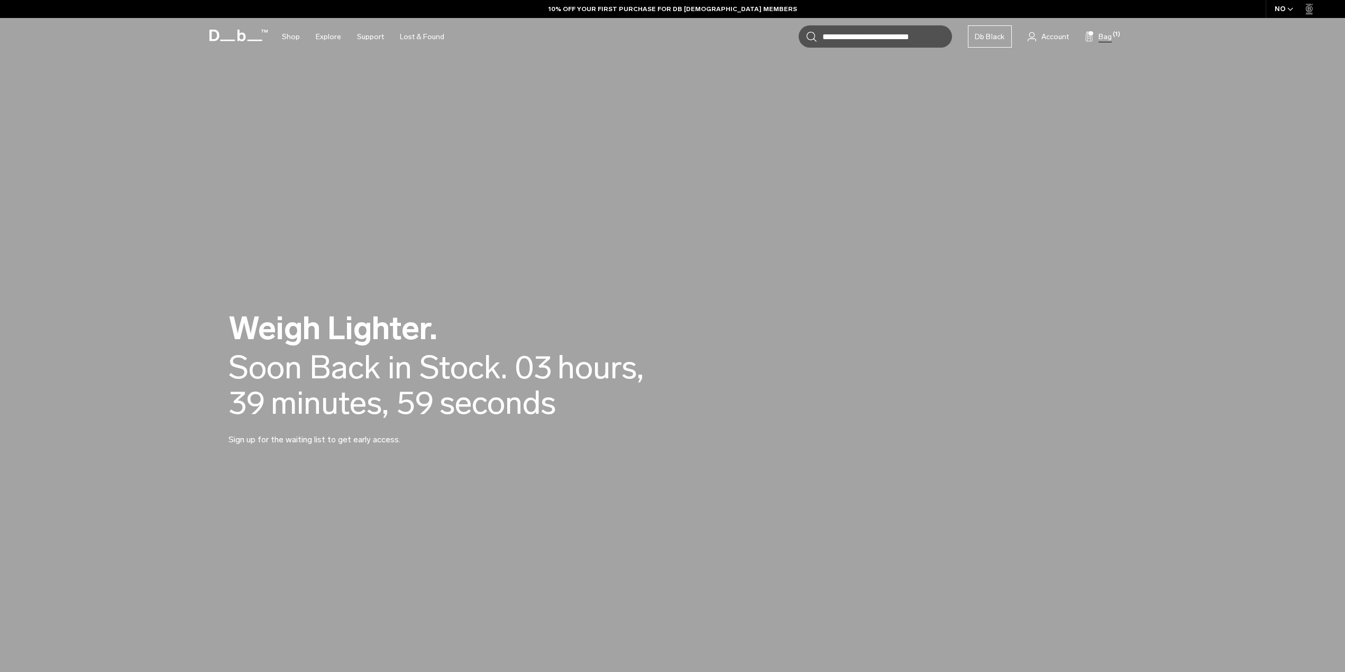
click at [1105, 38] on span "Bag" at bounding box center [1104, 36] width 13 height 11
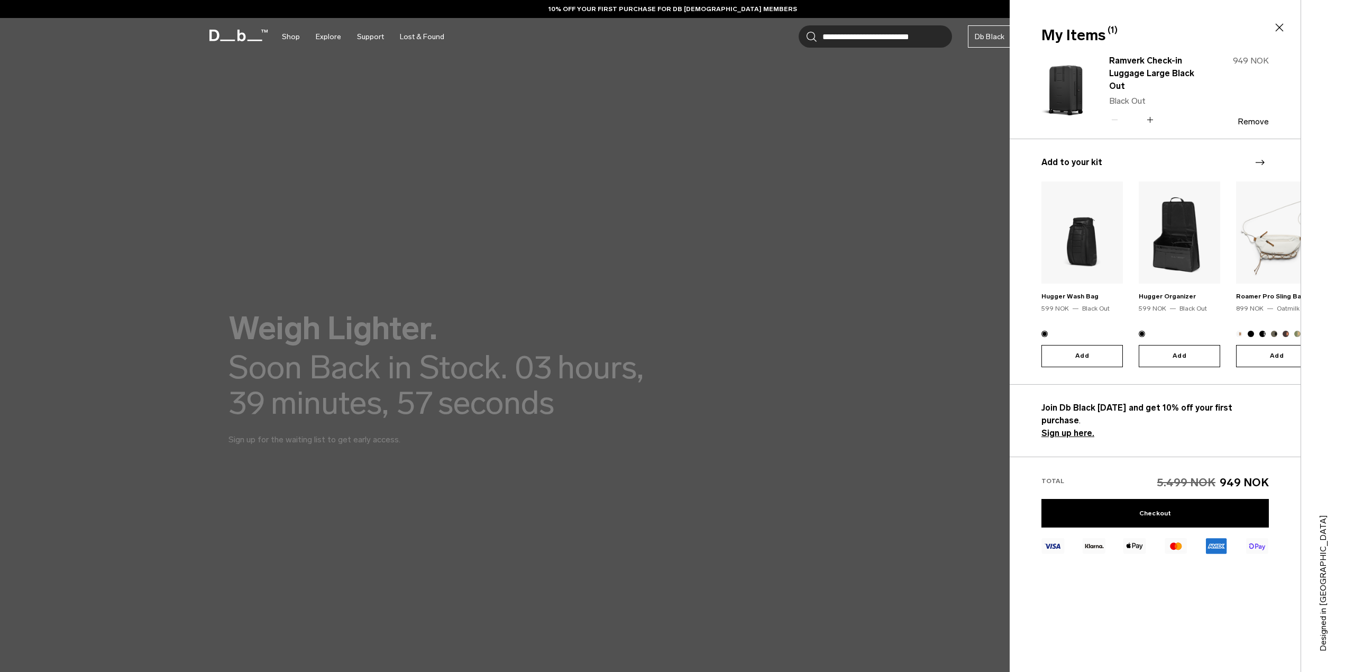
click at [1220, 314] on div "Hugger Organizer 599 NOK Black Out Add" at bounding box center [1179, 274] width 81 height 186
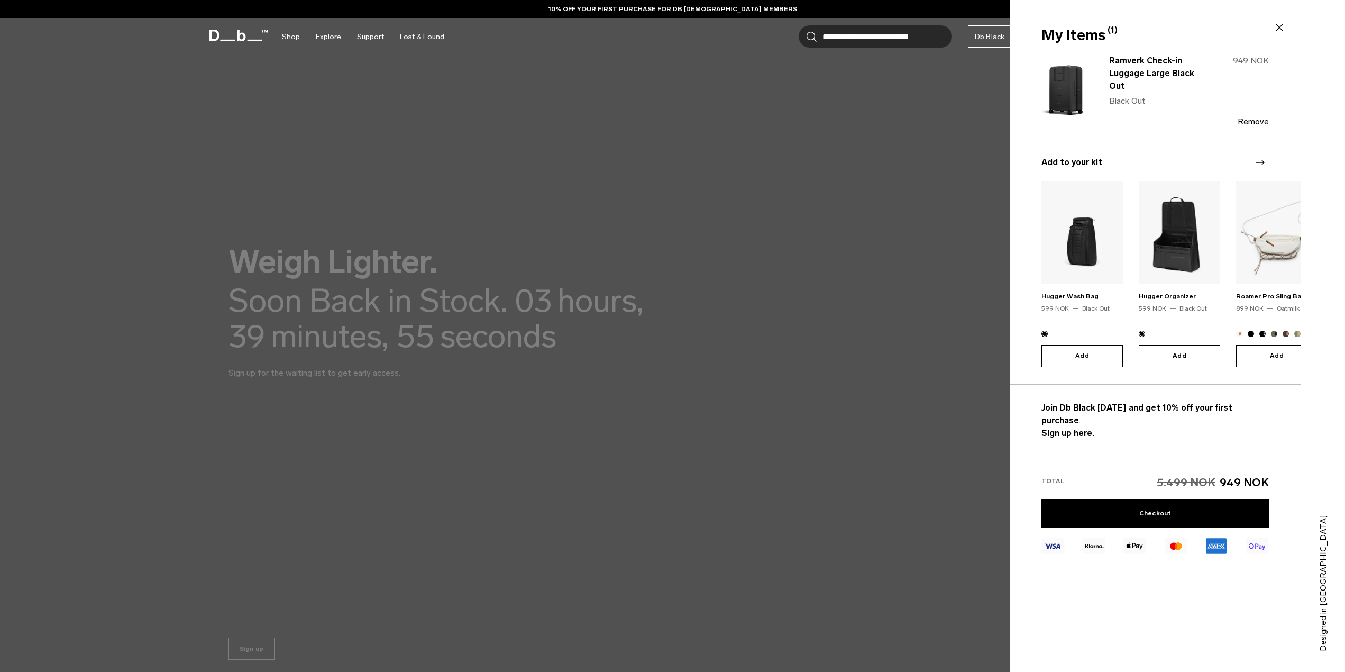
scroll to position [212, 0]
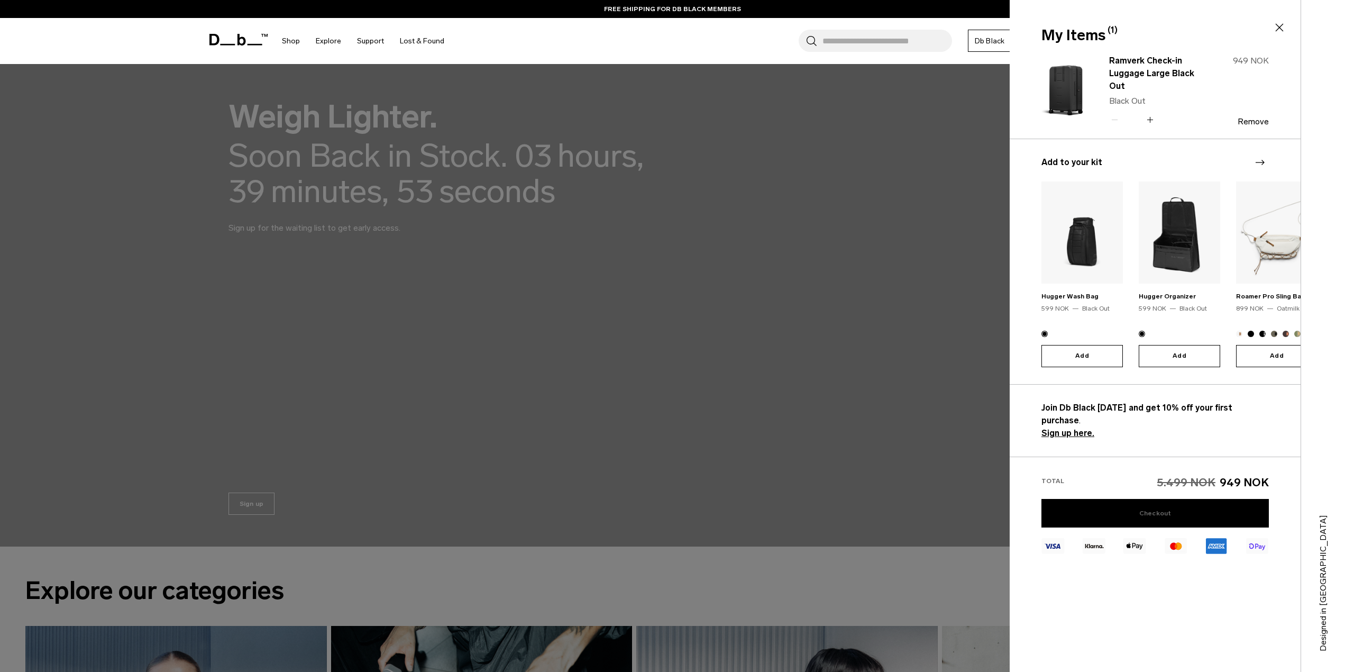
click at [1188, 499] on link "Checkout" at bounding box center [1154, 513] width 227 height 29
